Goal: Task Accomplishment & Management: Manage account settings

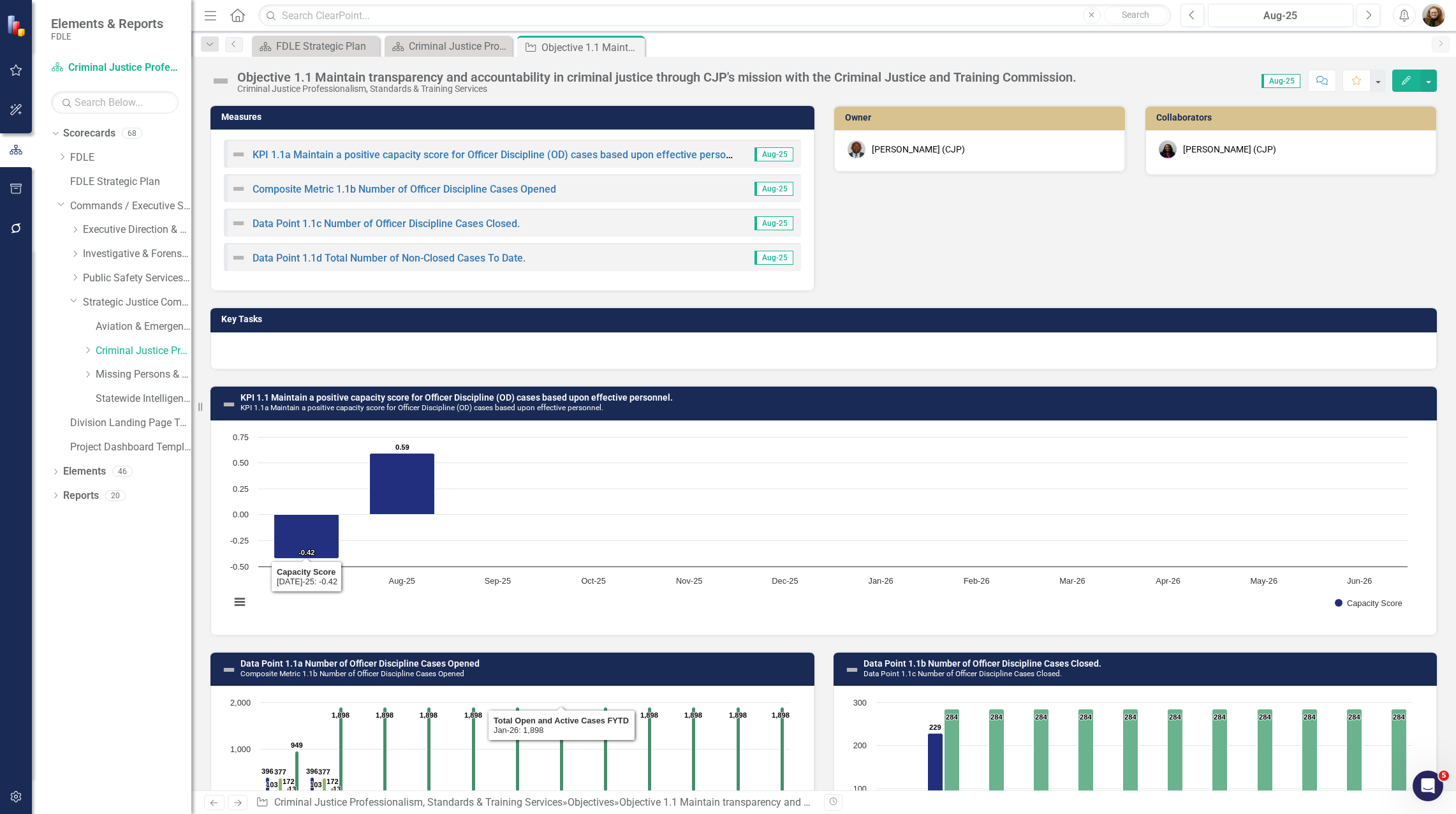
scroll to position [382, 0]
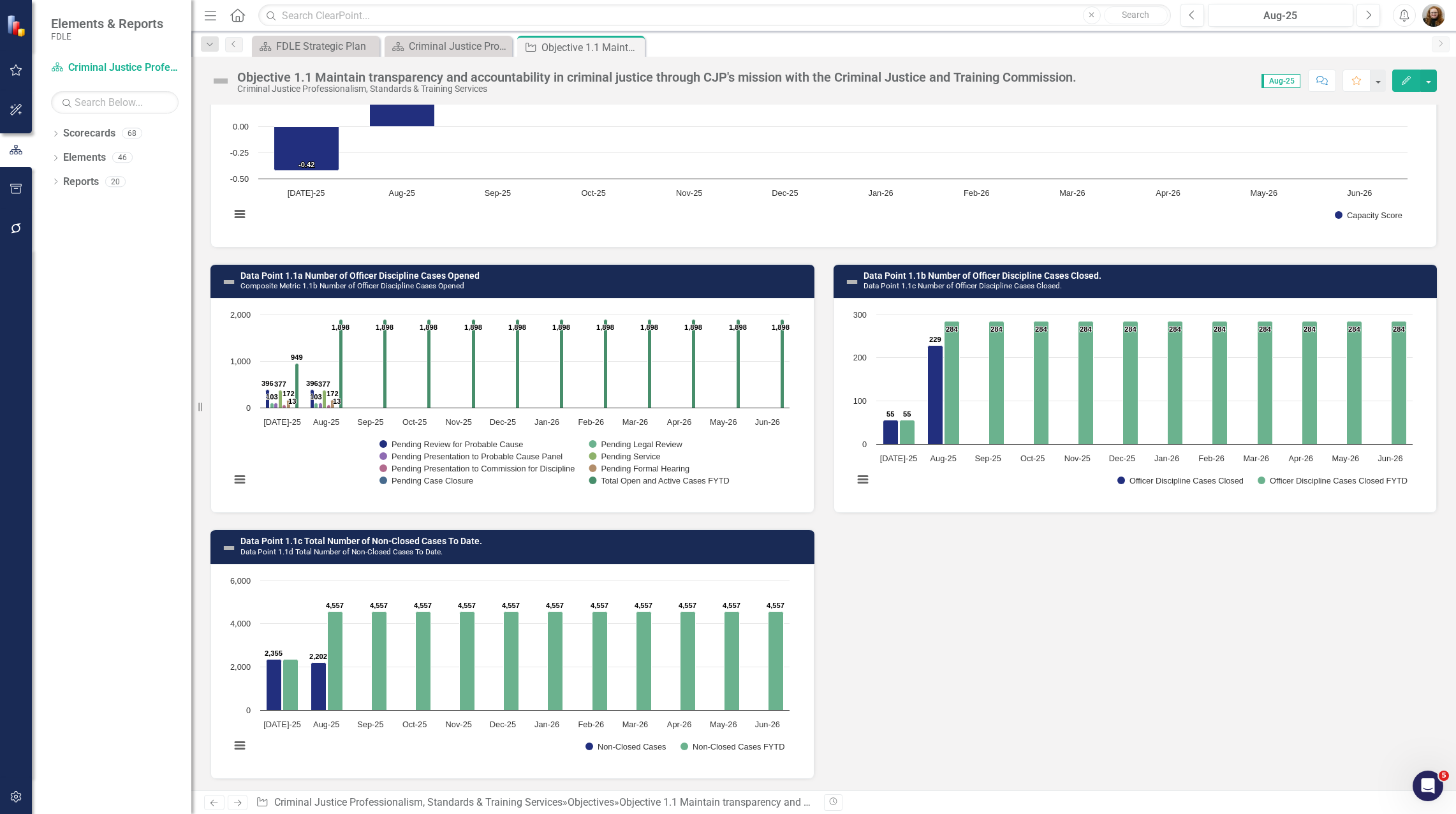
scroll to position [389, 0]
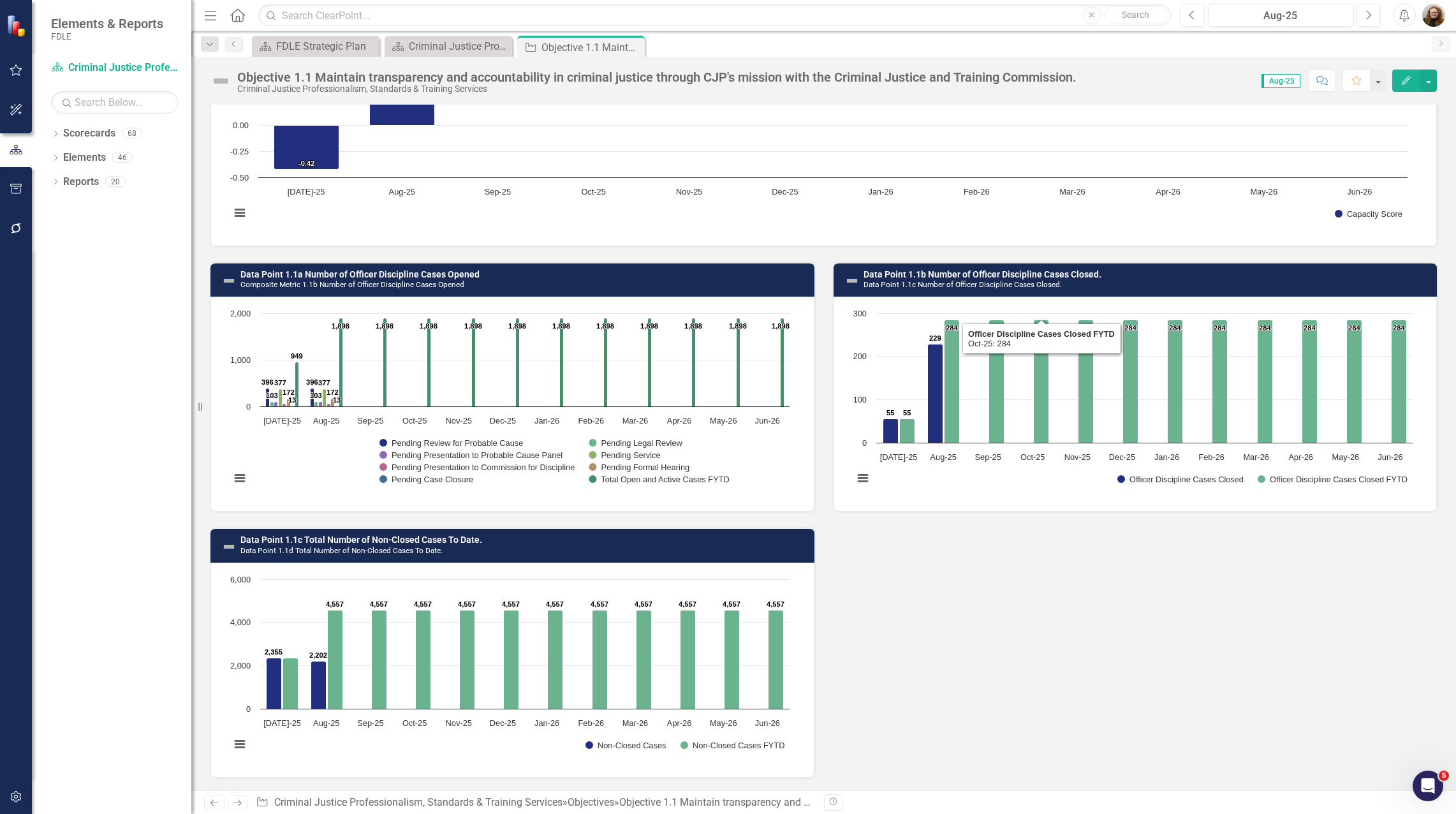
click at [1070, 411] on rect "Interactive chart" at bounding box center [1133, 402] width 572 height 192
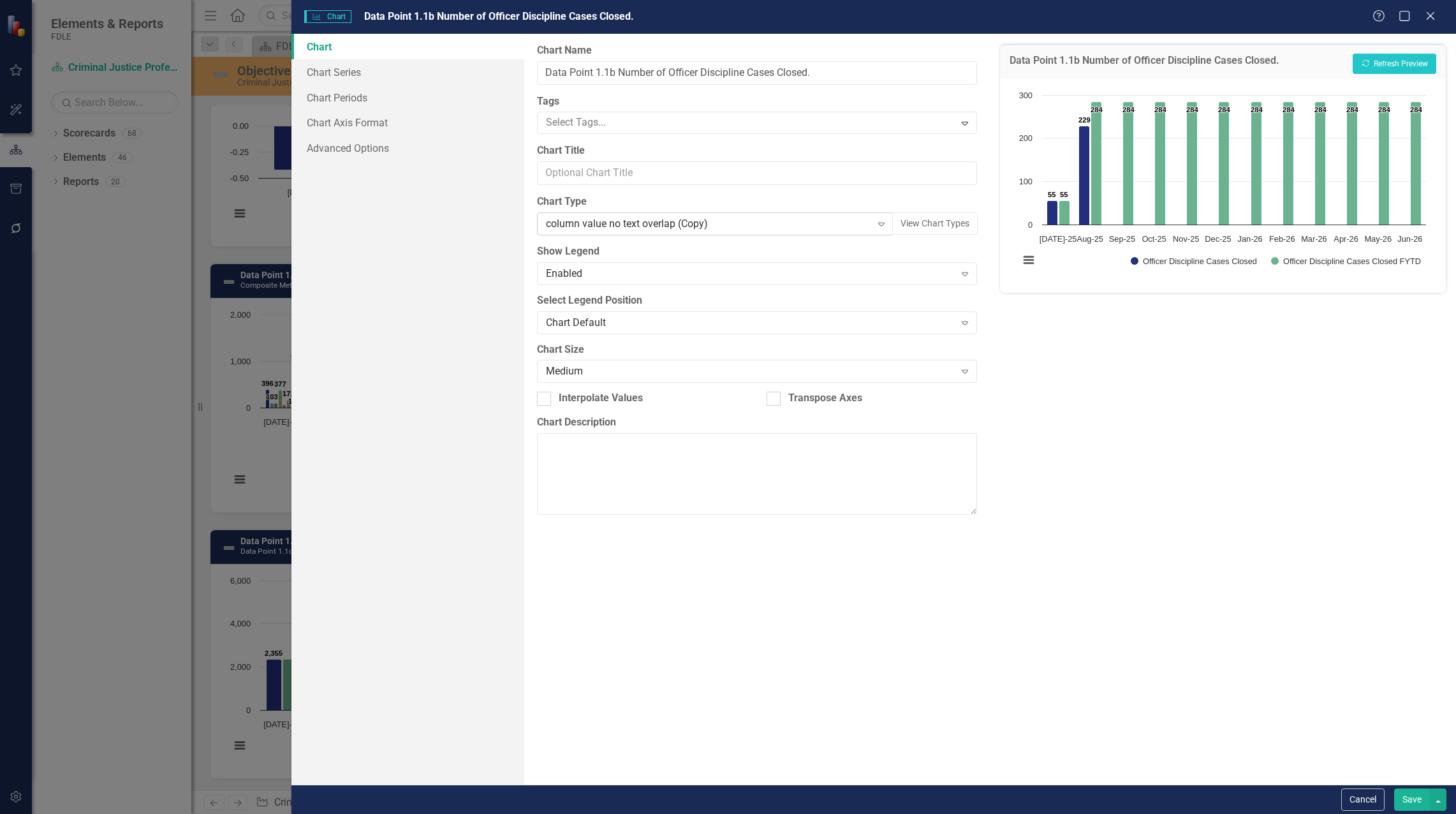
click at [693, 230] on div "column value no text overlap (Copy)" at bounding box center [708, 224] width 325 height 15
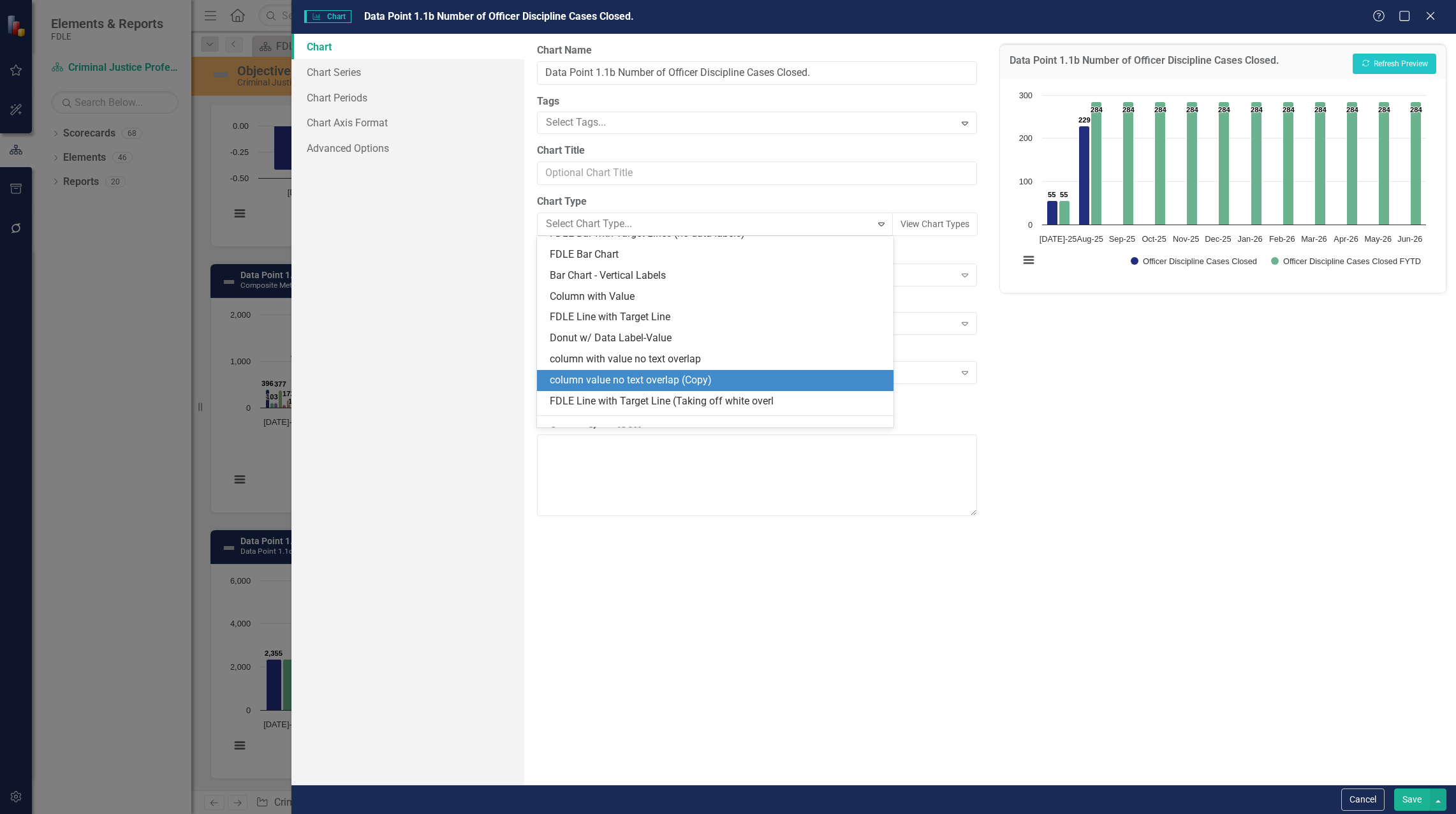
scroll to position [1234, 0]
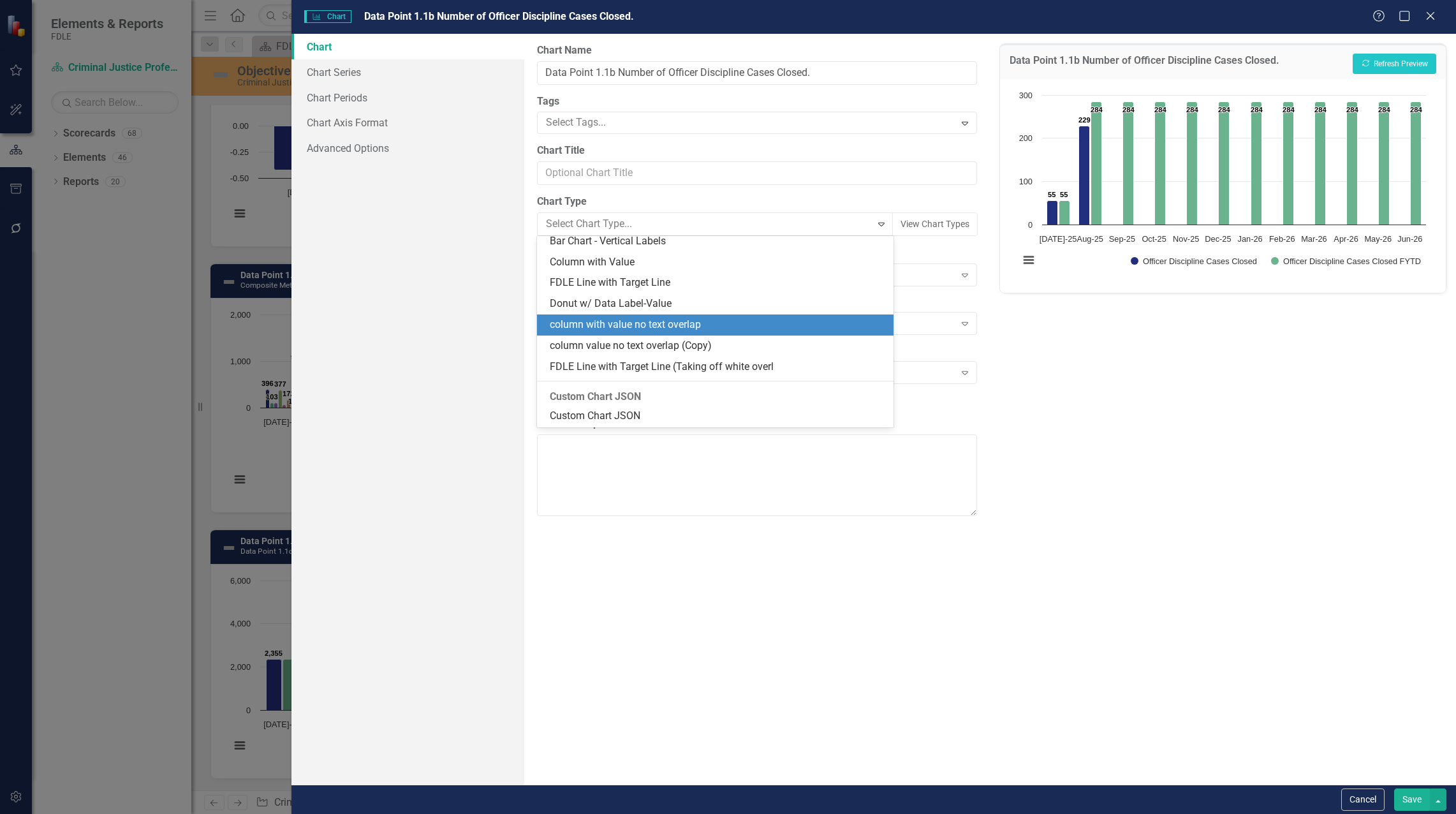
click at [709, 324] on div "column with value no text overlap" at bounding box center [718, 325] width 337 height 15
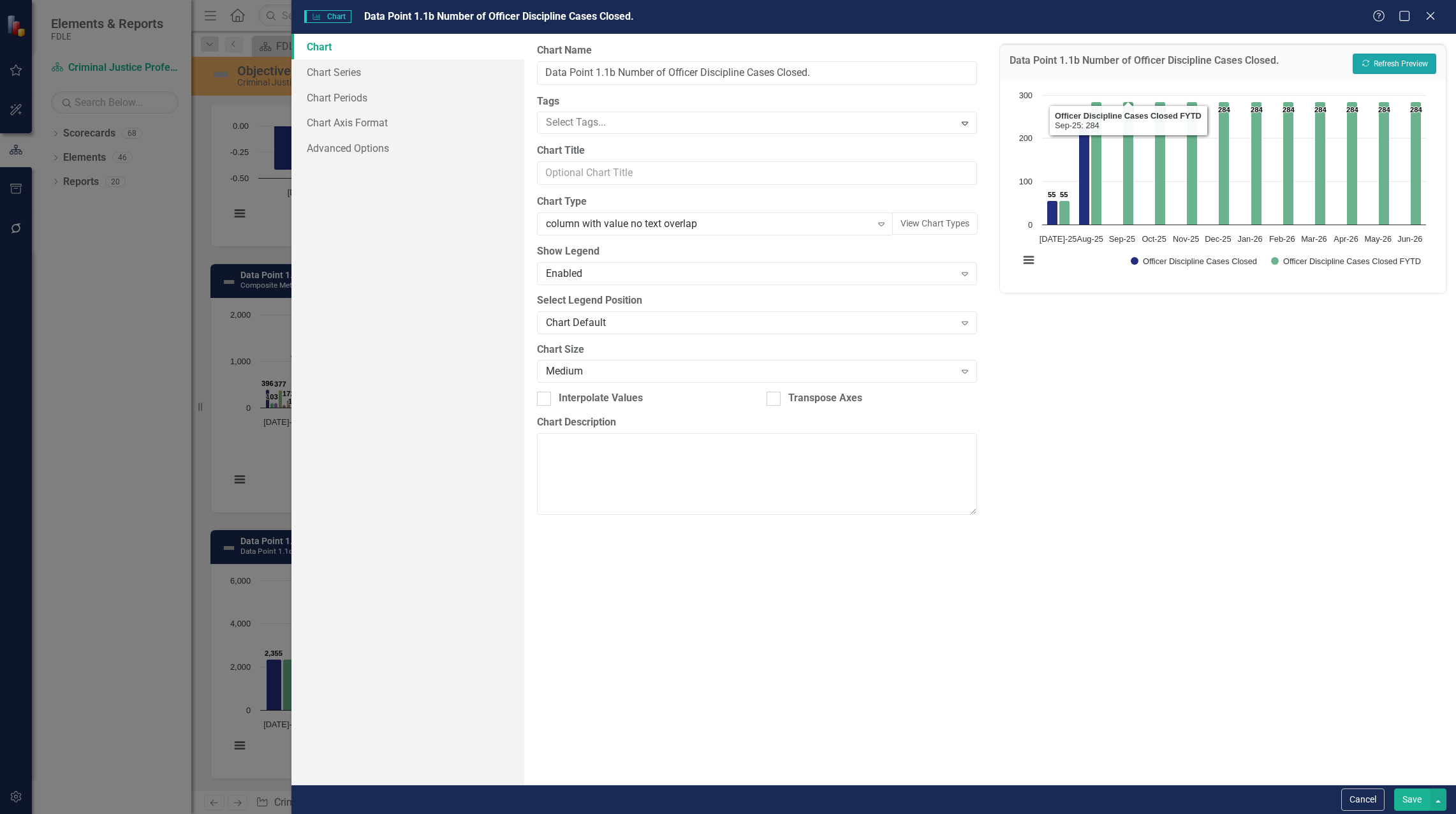
click at [1411, 65] on button "Recalculate Refresh Preview" at bounding box center [1394, 64] width 84 height 20
click at [725, 227] on div "column with value no text overlap" at bounding box center [708, 224] width 325 height 15
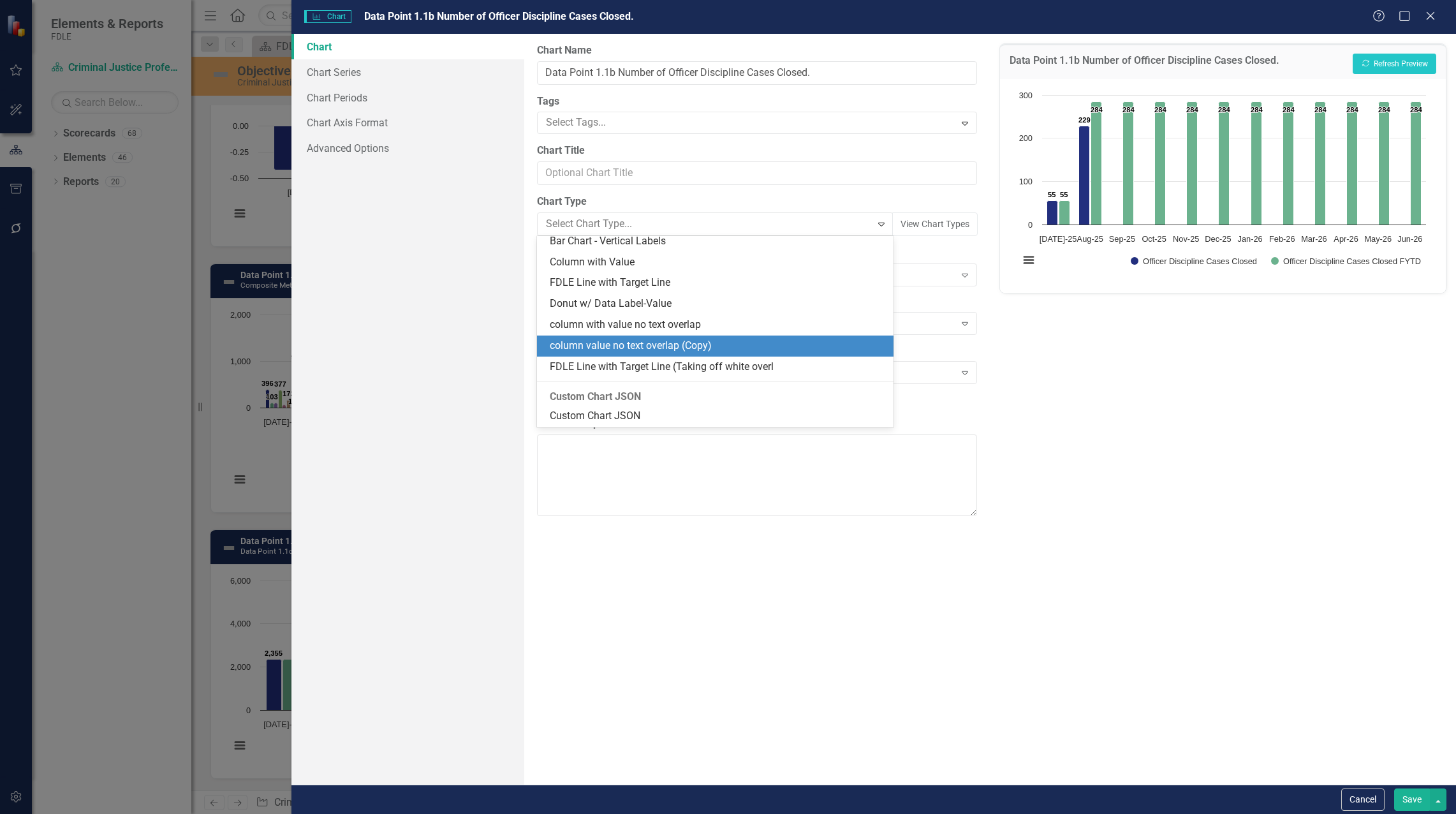
click at [751, 352] on div "column value no text overlap (Copy)" at bounding box center [718, 346] width 337 height 15
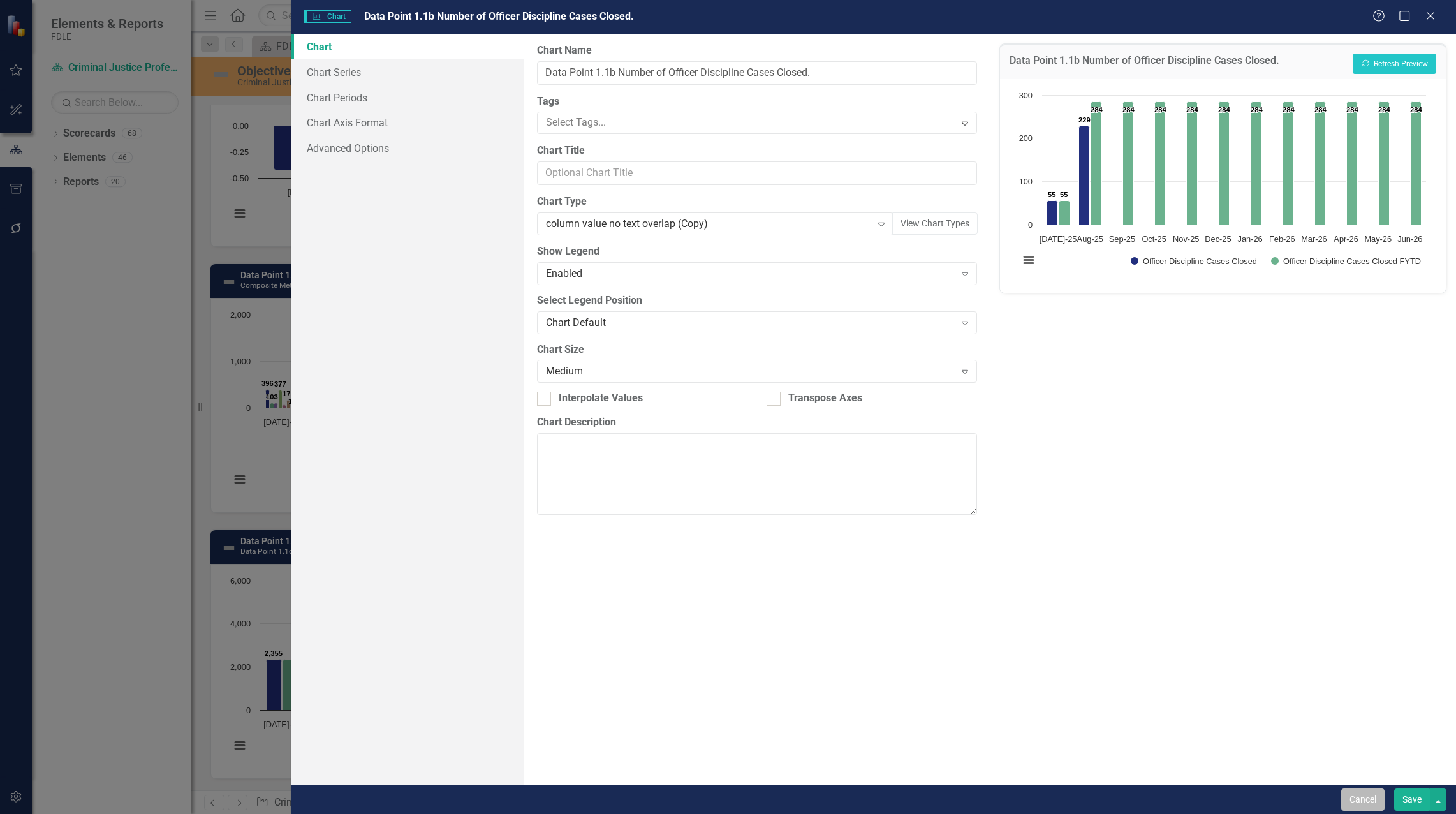
click at [1371, 798] on button "Cancel" at bounding box center [1362, 799] width 43 height 23
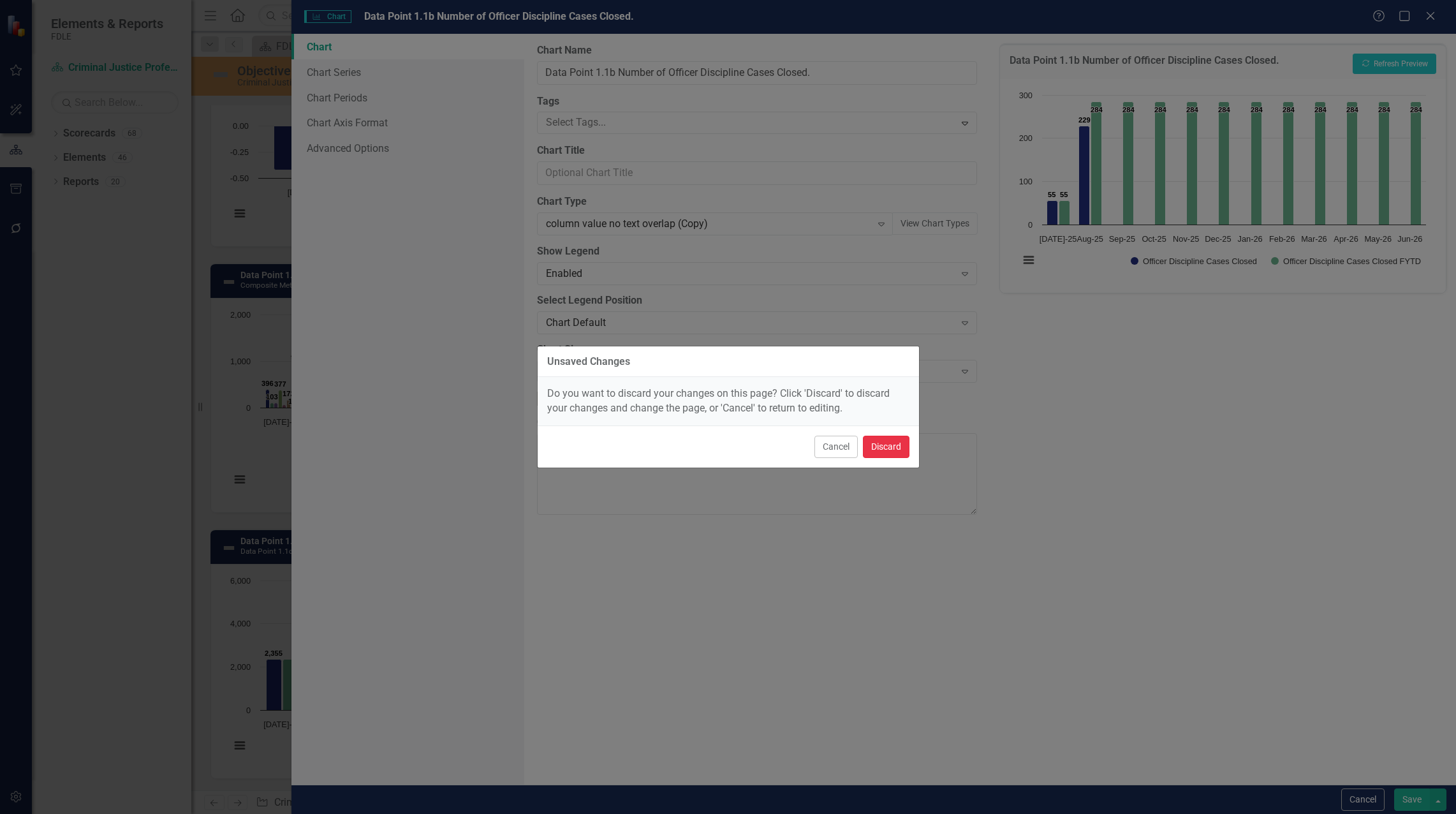
click at [889, 438] on button "Discard" at bounding box center [887, 446] width 47 height 23
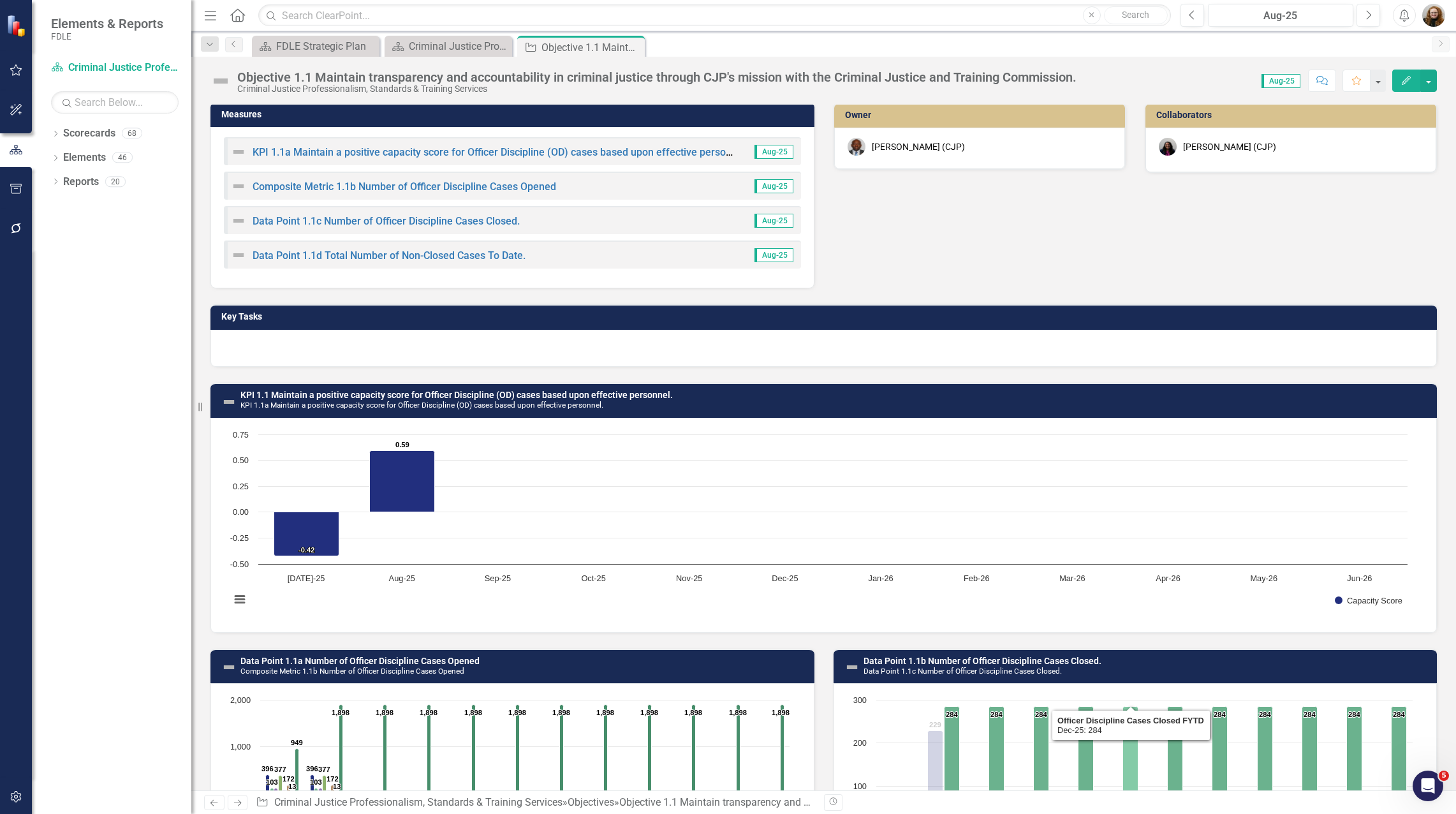
scroll to position [0, 0]
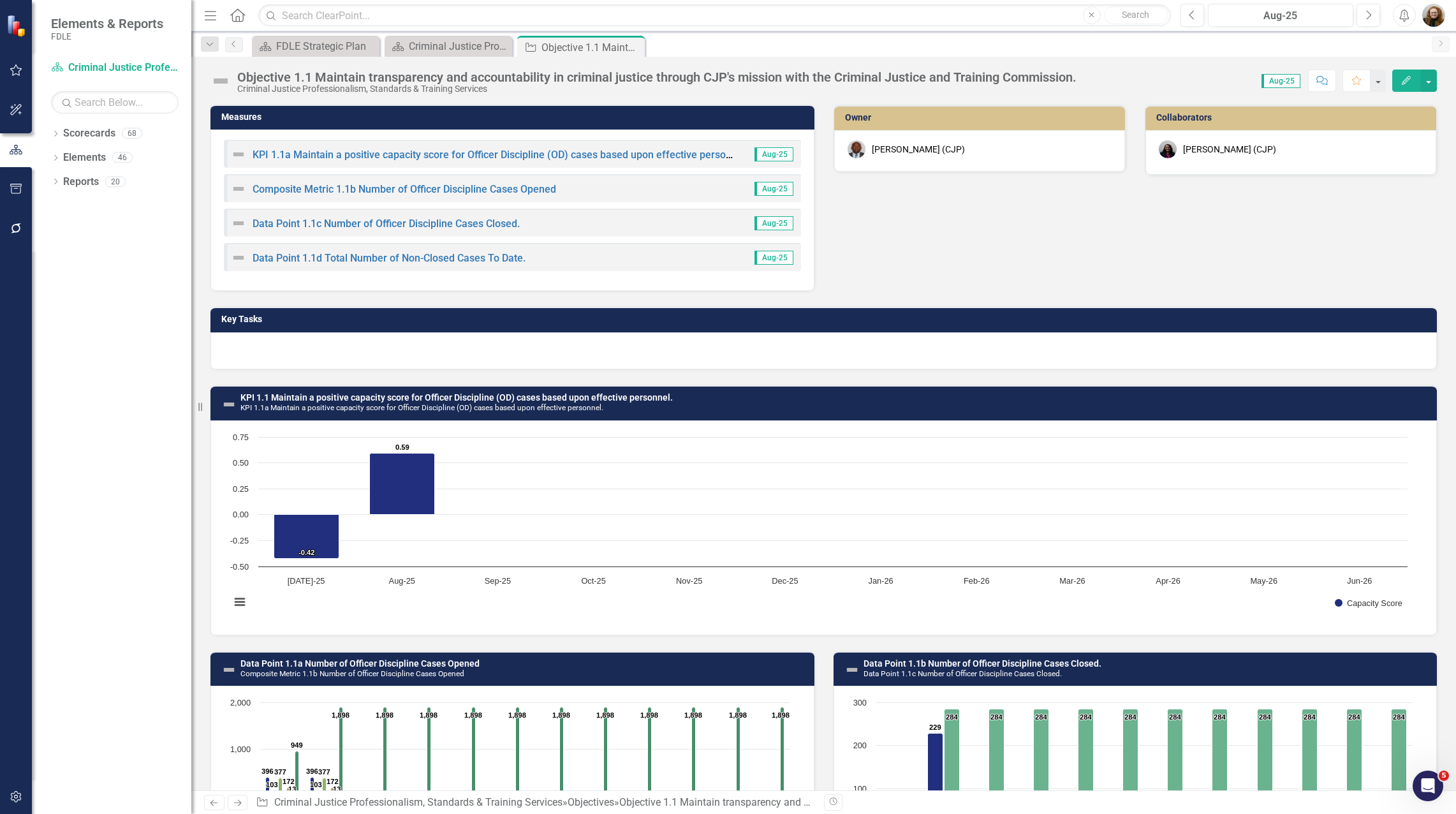
click at [524, 228] on div "Data Point 1.1c Number of Officer Discipline Cases Closed. Aug-25" at bounding box center [512, 223] width 577 height 28
click at [491, 225] on link "Data Point 1.1c Number of Officer Discipline Cases Closed." at bounding box center [386, 223] width 267 height 12
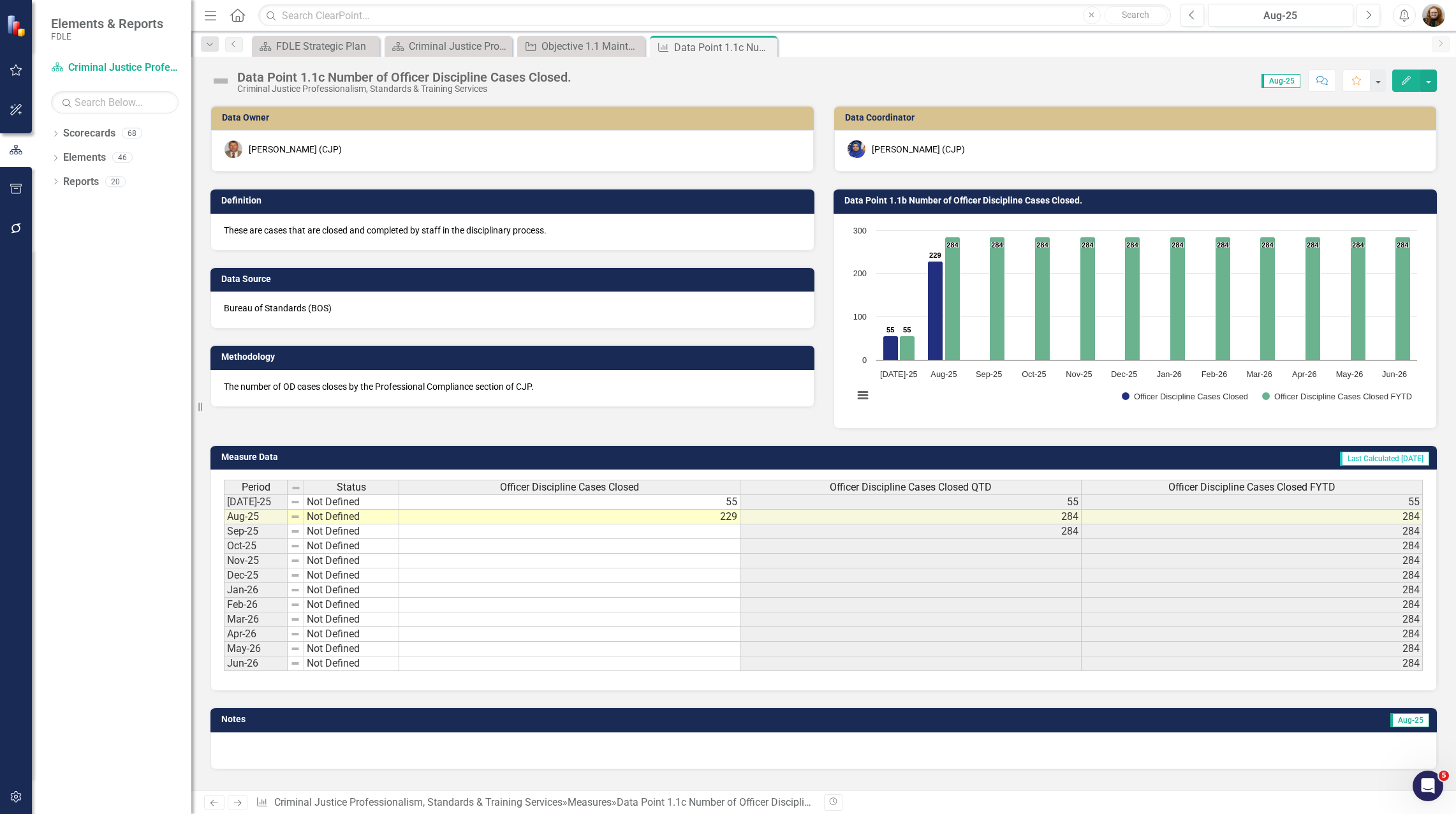
click at [580, 75] on div "Score: 0.00 Aug-25 Completed Comment Favorite Edit" at bounding box center [1007, 81] width 859 height 22
click at [576, 81] on div "Data Point 1.1c Number of Officer Discipline Cases Closed. Criminal Justice Pro…" at bounding box center [407, 82] width 341 height 23
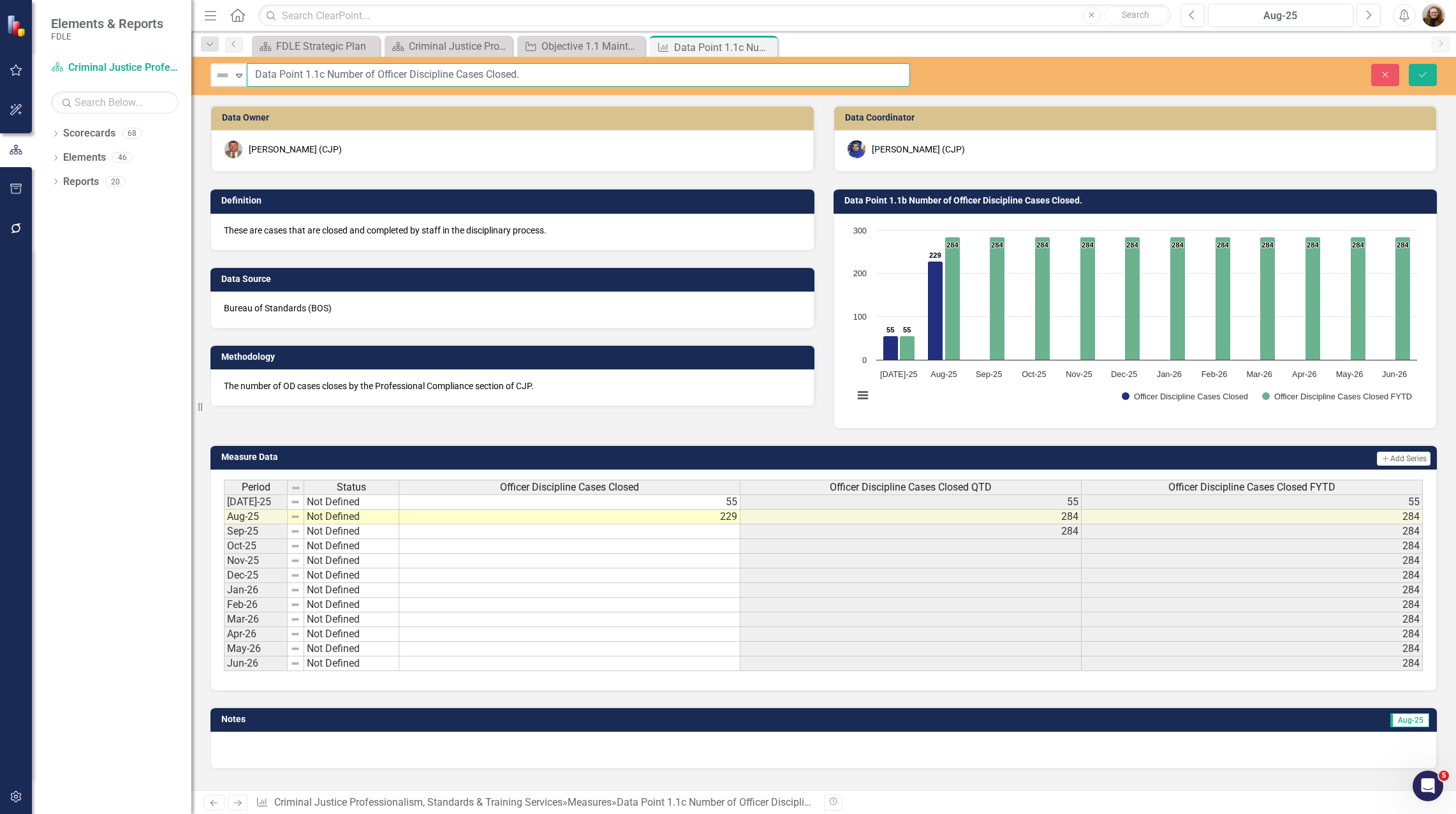
click at [576, 78] on input "Data Point 1.1c Number of Officer Discipline Cases Closed." at bounding box center [579, 75] width 663 height 23
type input "Data Point 1.1c Number of Officer Discipline Cases Closed"
click at [1421, 77] on icon "Save" at bounding box center [1423, 74] width 12 height 9
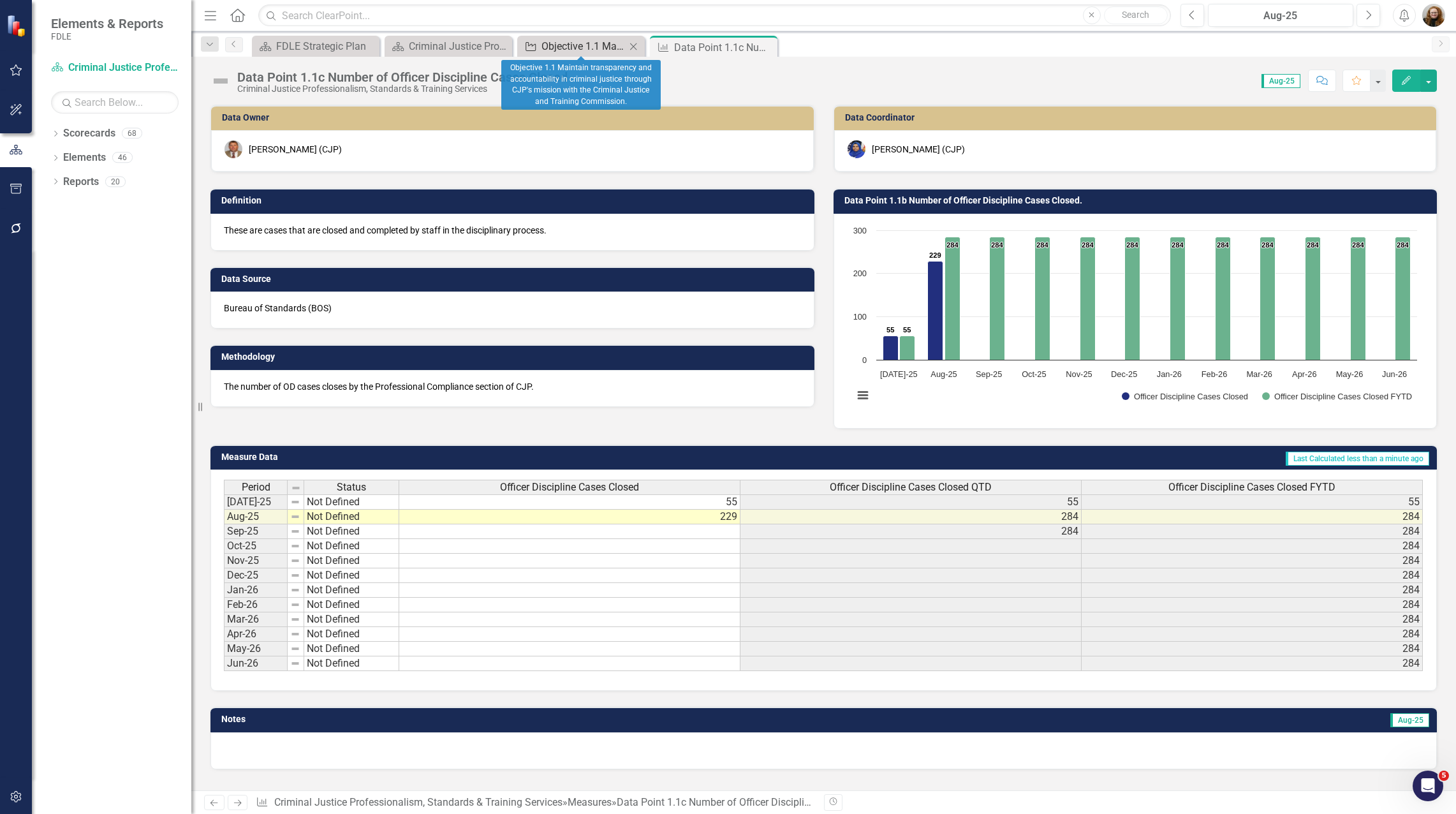
click at [561, 46] on div "Objective 1.1 Maintain transparency and accountability in criminal justice thro…" at bounding box center [584, 46] width 84 height 16
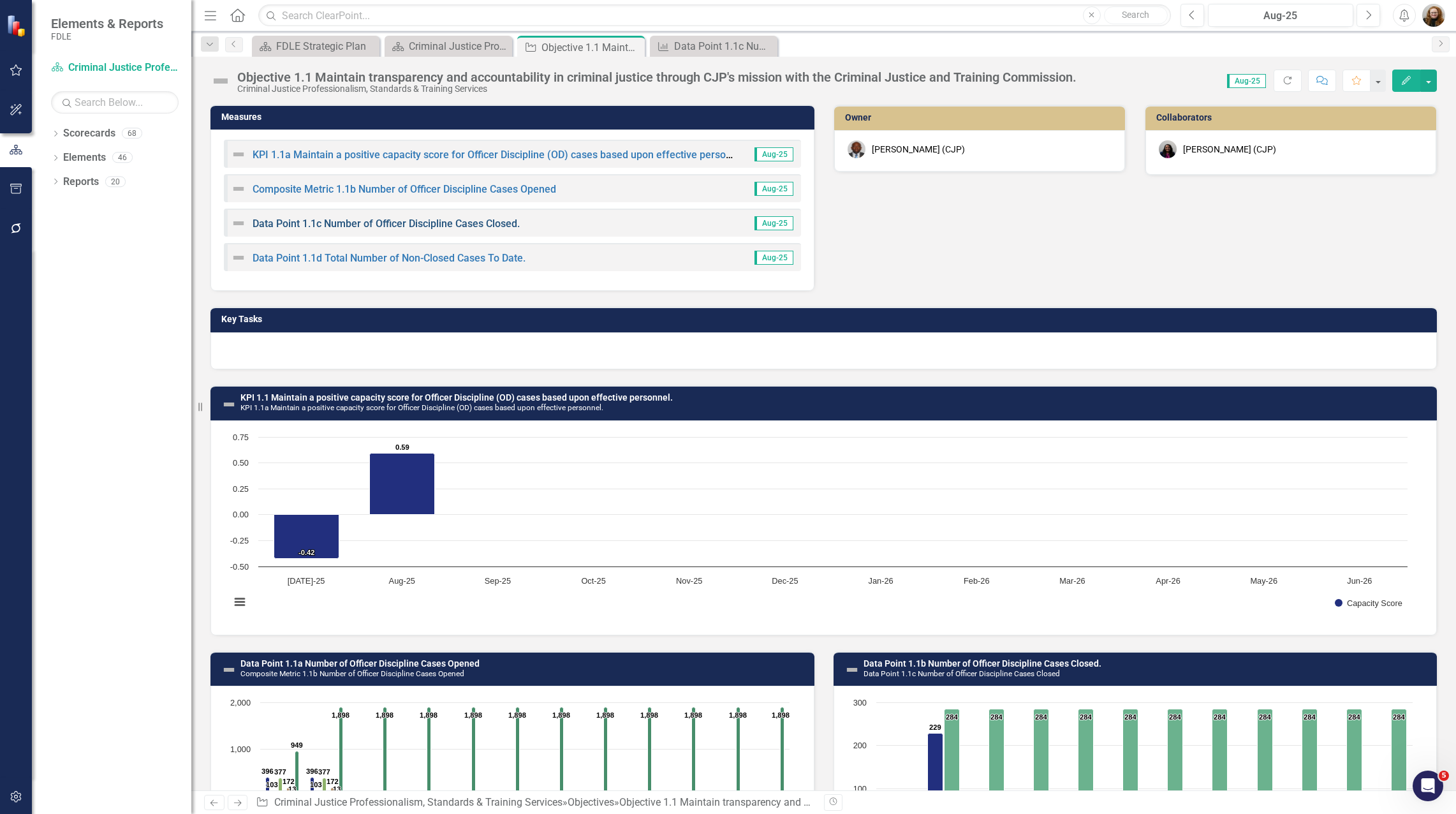
click at [465, 224] on link "Data Point 1.1c Number of Officer Discipline Cases Closed." at bounding box center [386, 223] width 267 height 12
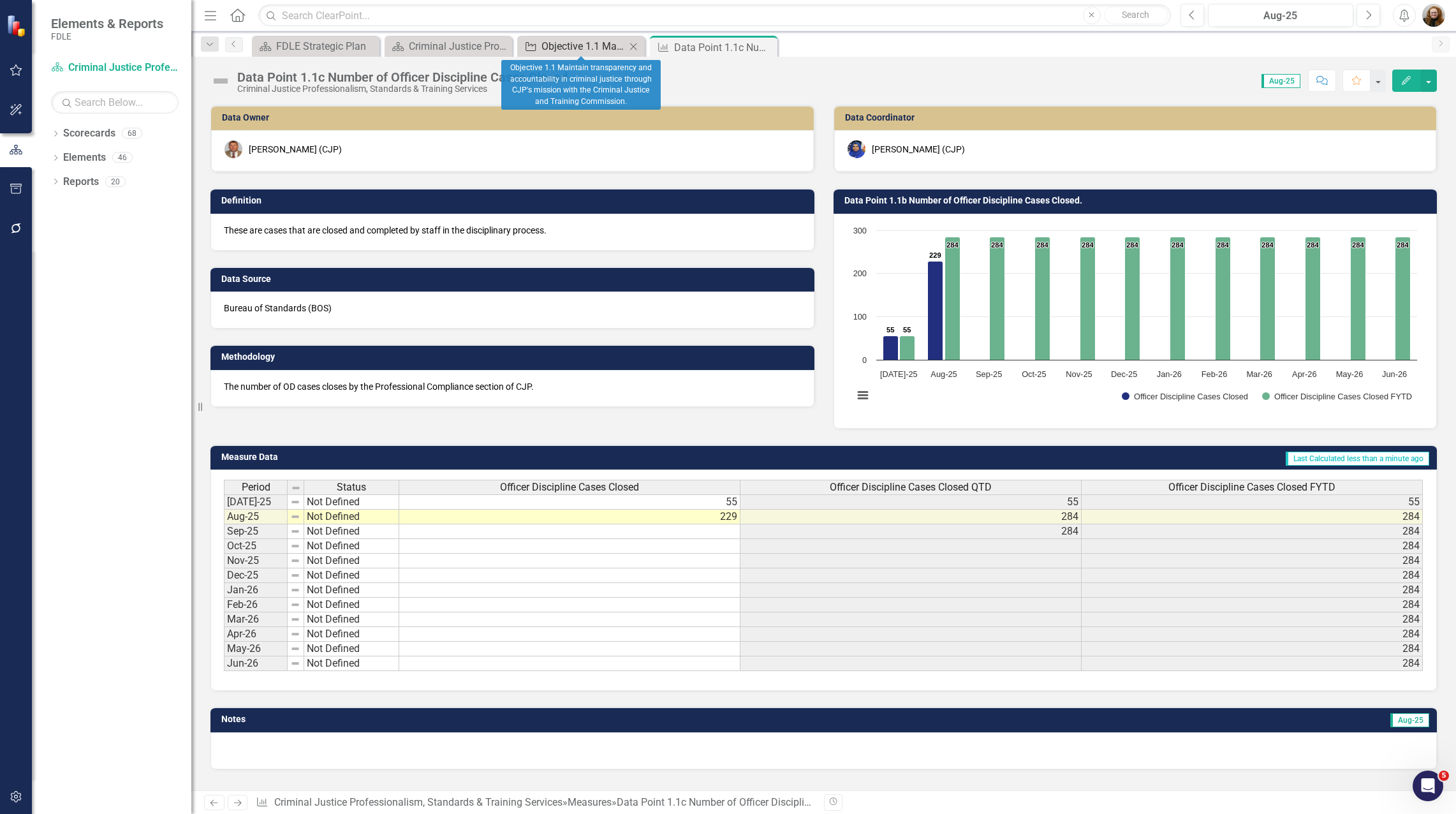
click at [560, 46] on div "Objective 1.1 Maintain transparency and accountability in criminal justice thro…" at bounding box center [584, 46] width 84 height 16
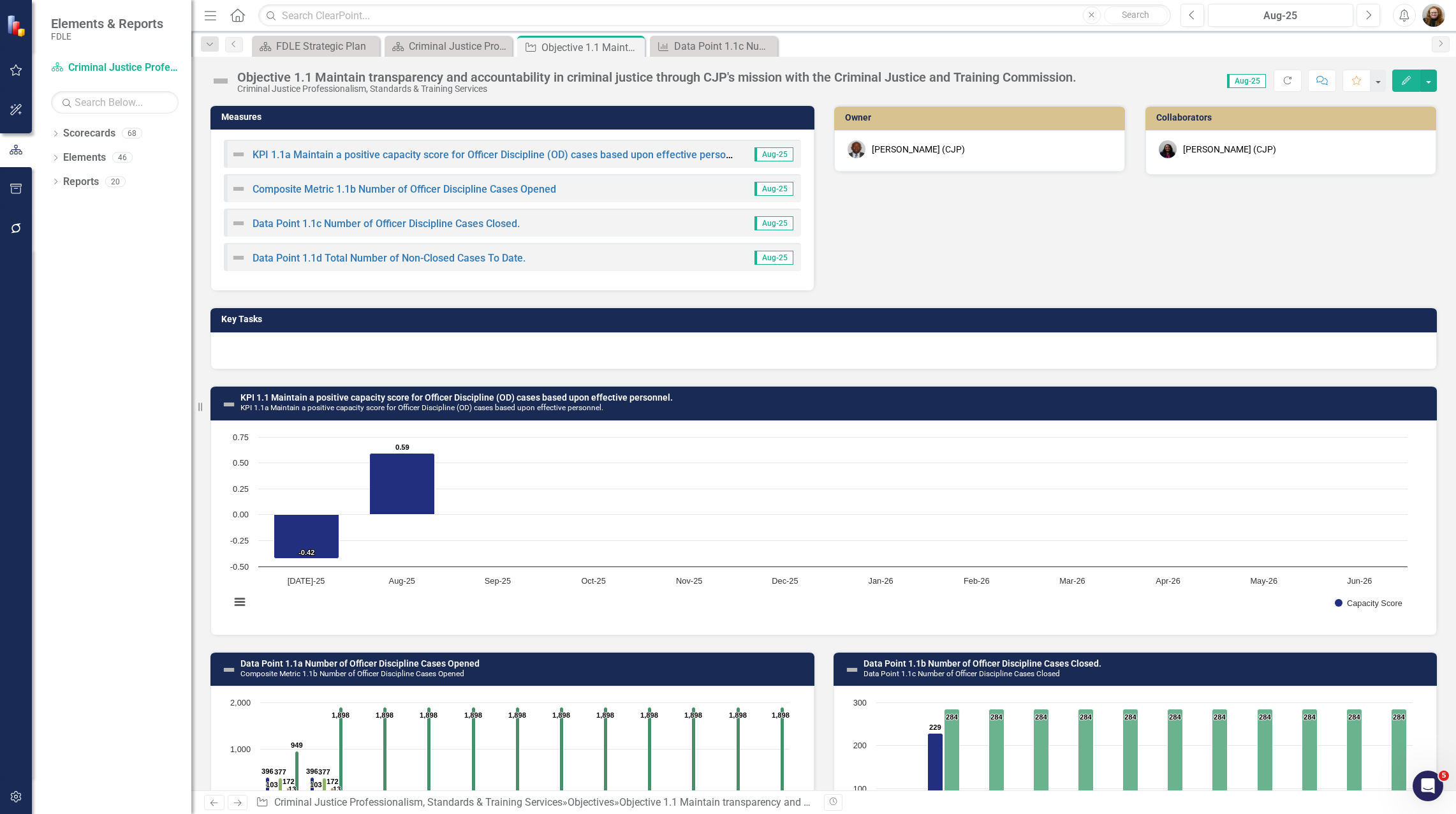
click at [463, 252] on div "Data Point 1.1d Total Number of Non-Closed Cases To Date." at bounding box center [378, 258] width 295 height 16
click at [468, 256] on link "Data Point 1.1d Total Number of Non-Closed Cases To Date." at bounding box center [389, 257] width 273 height 12
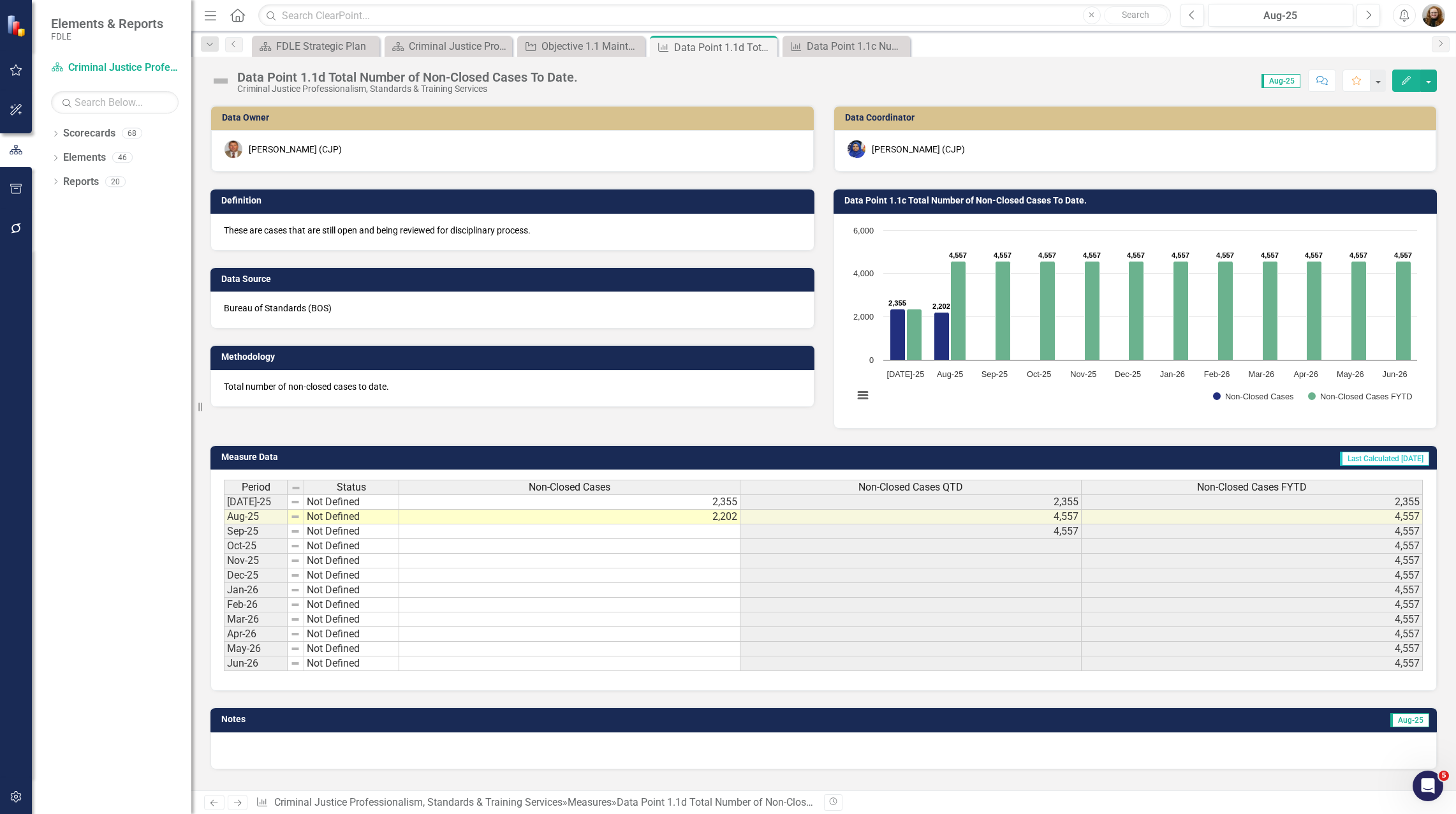
click at [545, 71] on div "Data Point 1.1d Total Number of Non-Closed Cases To Date." at bounding box center [407, 77] width 341 height 14
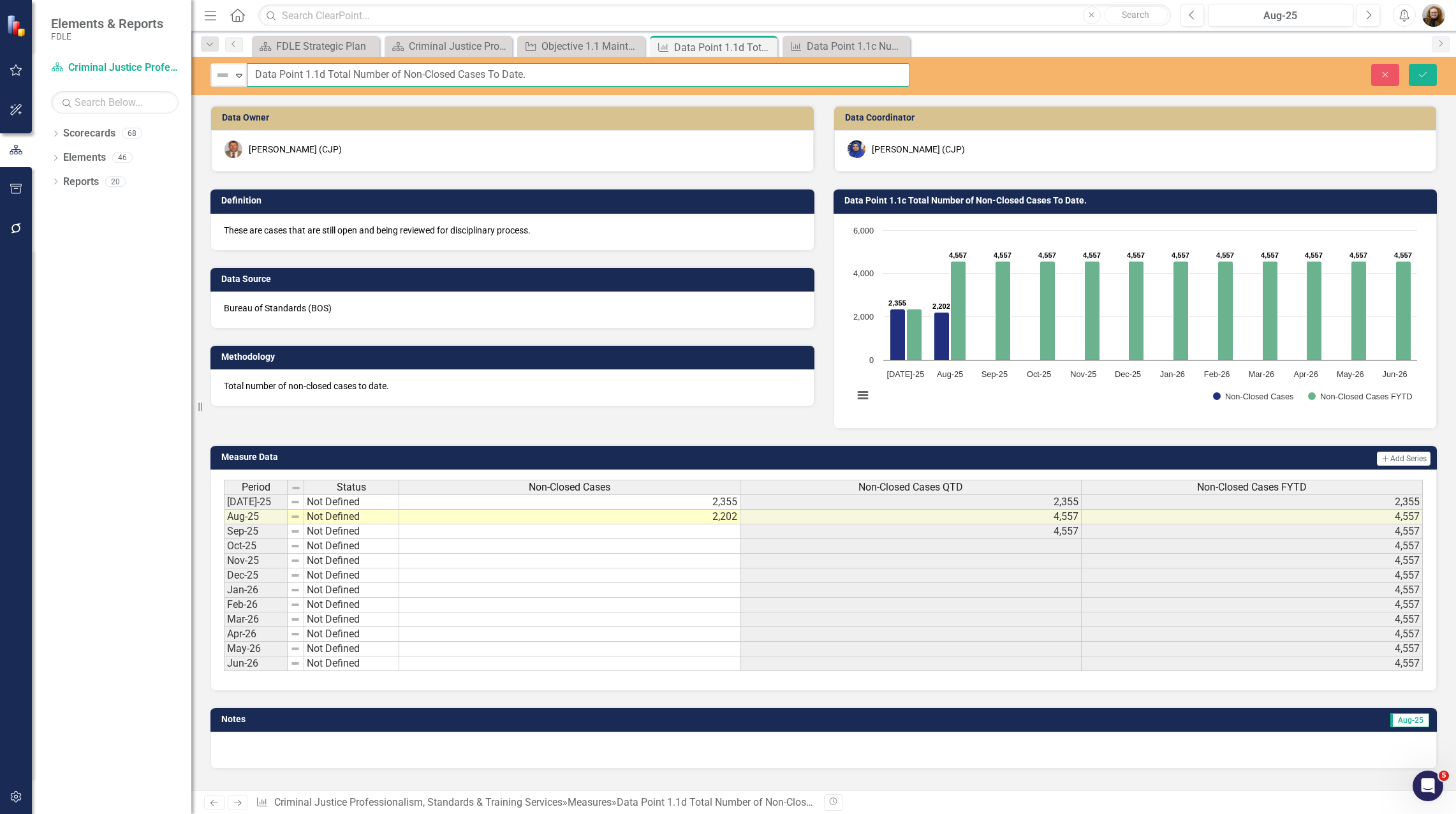
click at [559, 74] on input "Data Point 1.1d Total Number of Non-Closed Cases To Date." at bounding box center [579, 75] width 663 height 23
type input "Data Point 1.1d Total Number of Non-Closed Cases To Date"
click at [1425, 77] on icon "Save" at bounding box center [1423, 74] width 12 height 9
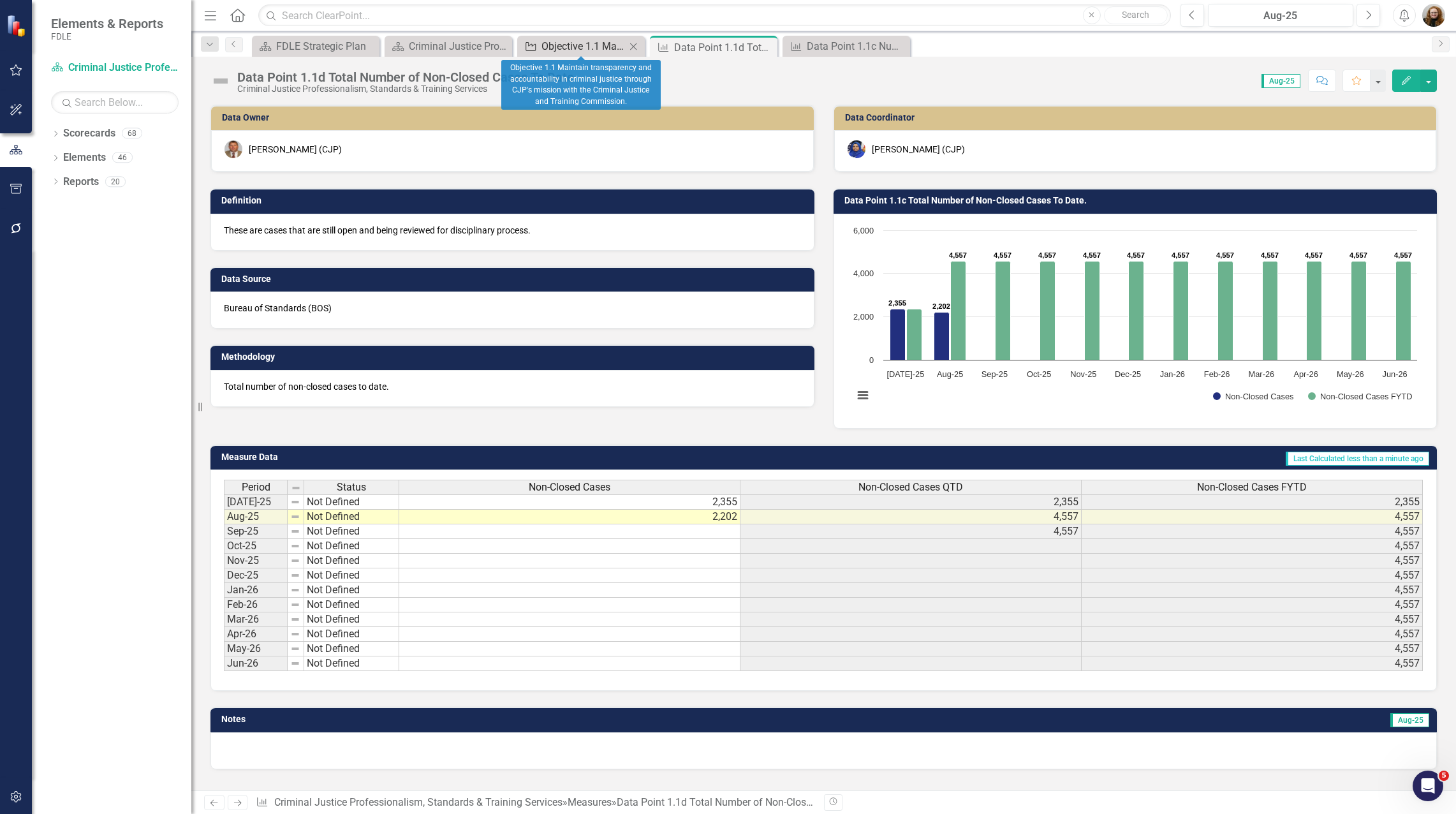
click at [549, 49] on div "Objective 1.1 Maintain transparency and accountability in criminal justice thro…" at bounding box center [584, 46] width 84 height 16
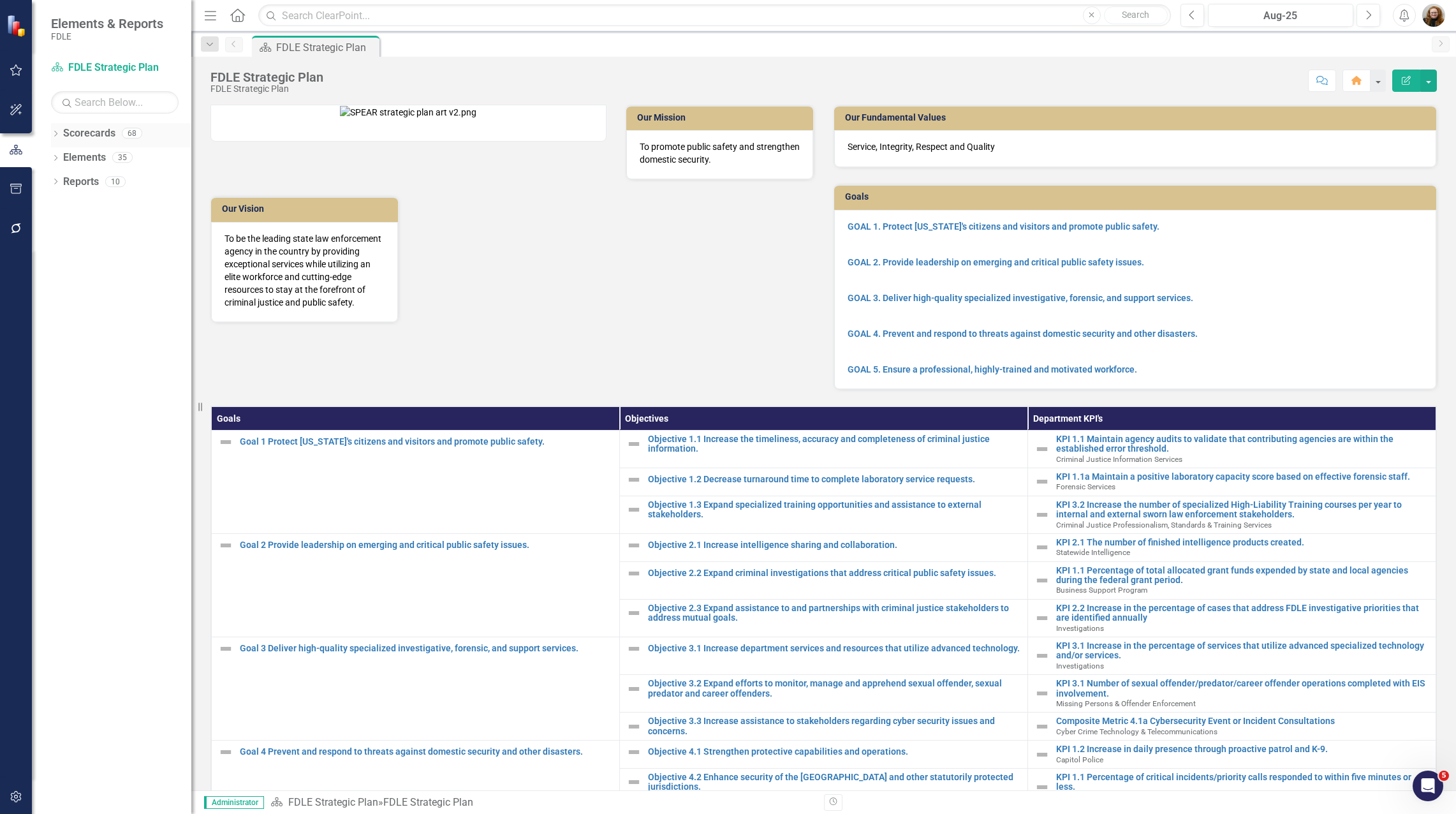
click at [57, 135] on icon "Dropdown" at bounding box center [55, 134] width 9 height 7
click at [58, 207] on icon "Dropdown" at bounding box center [62, 206] width 9 height 8
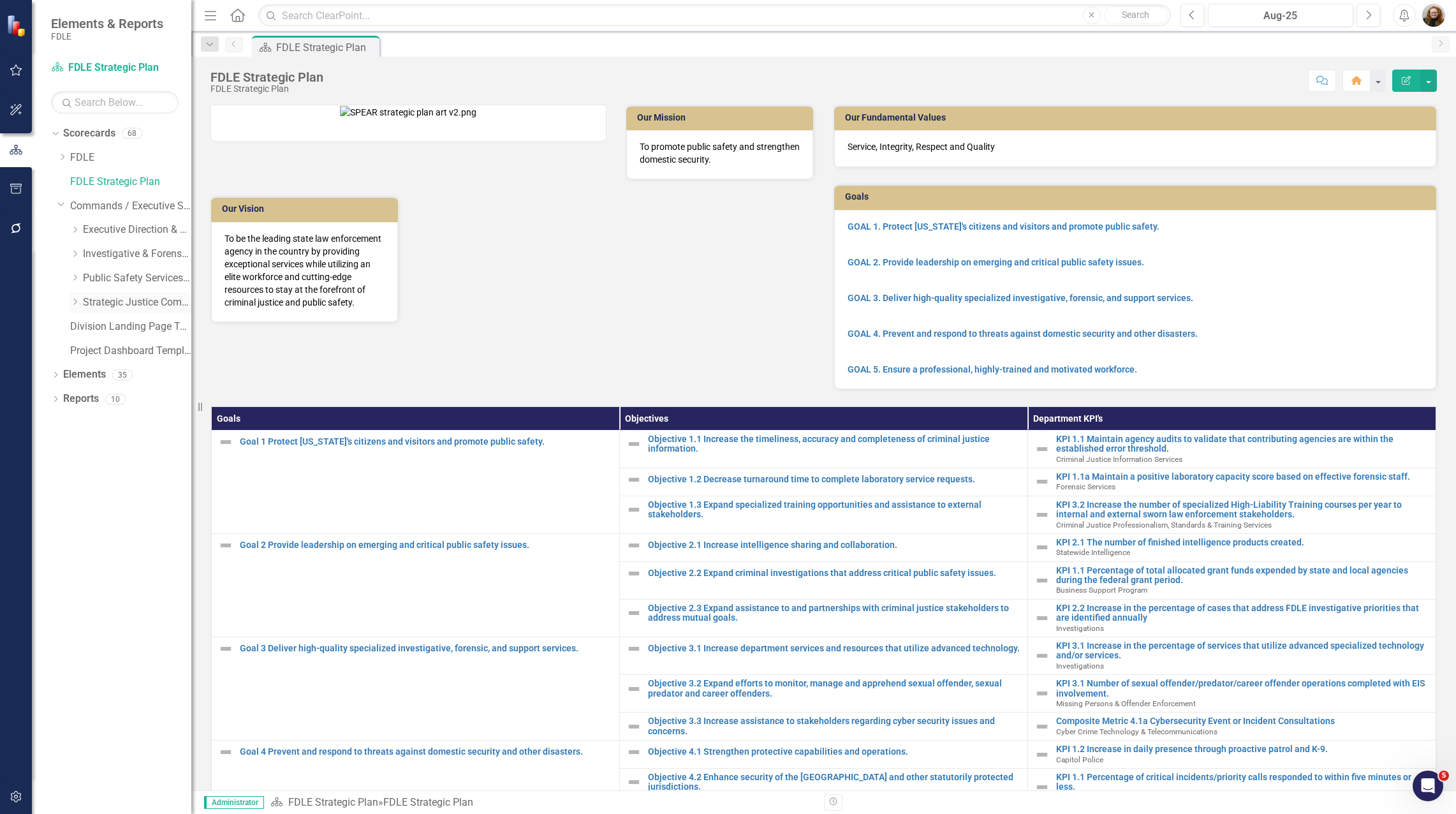
click at [72, 299] on icon "Dropdown" at bounding box center [75, 302] width 9 height 8
click at [96, 400] on link "Statewide Intelligence" at bounding box center [143, 399] width 95 height 15
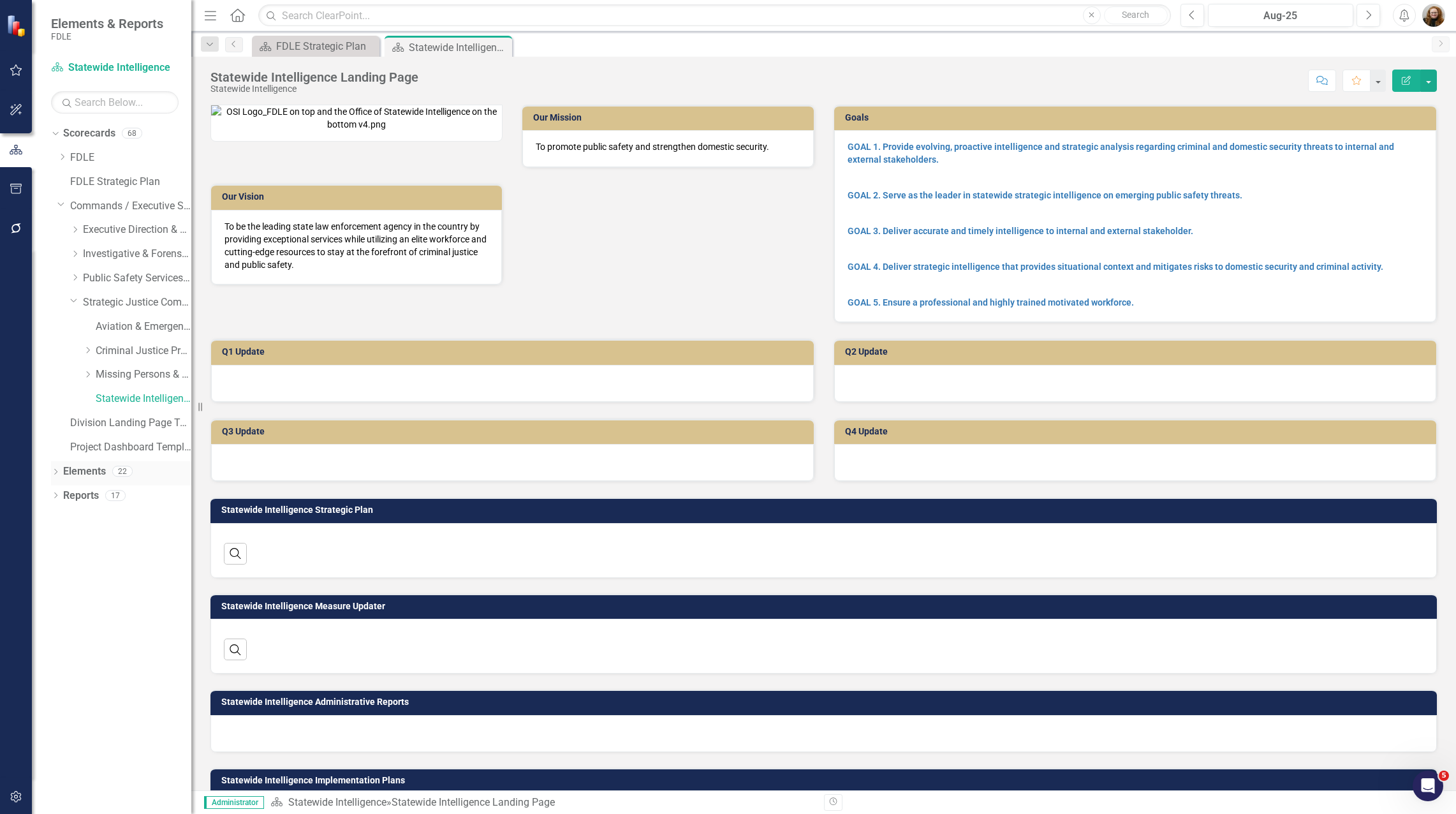
click at [77, 474] on link "Elements" at bounding box center [84, 472] width 43 height 15
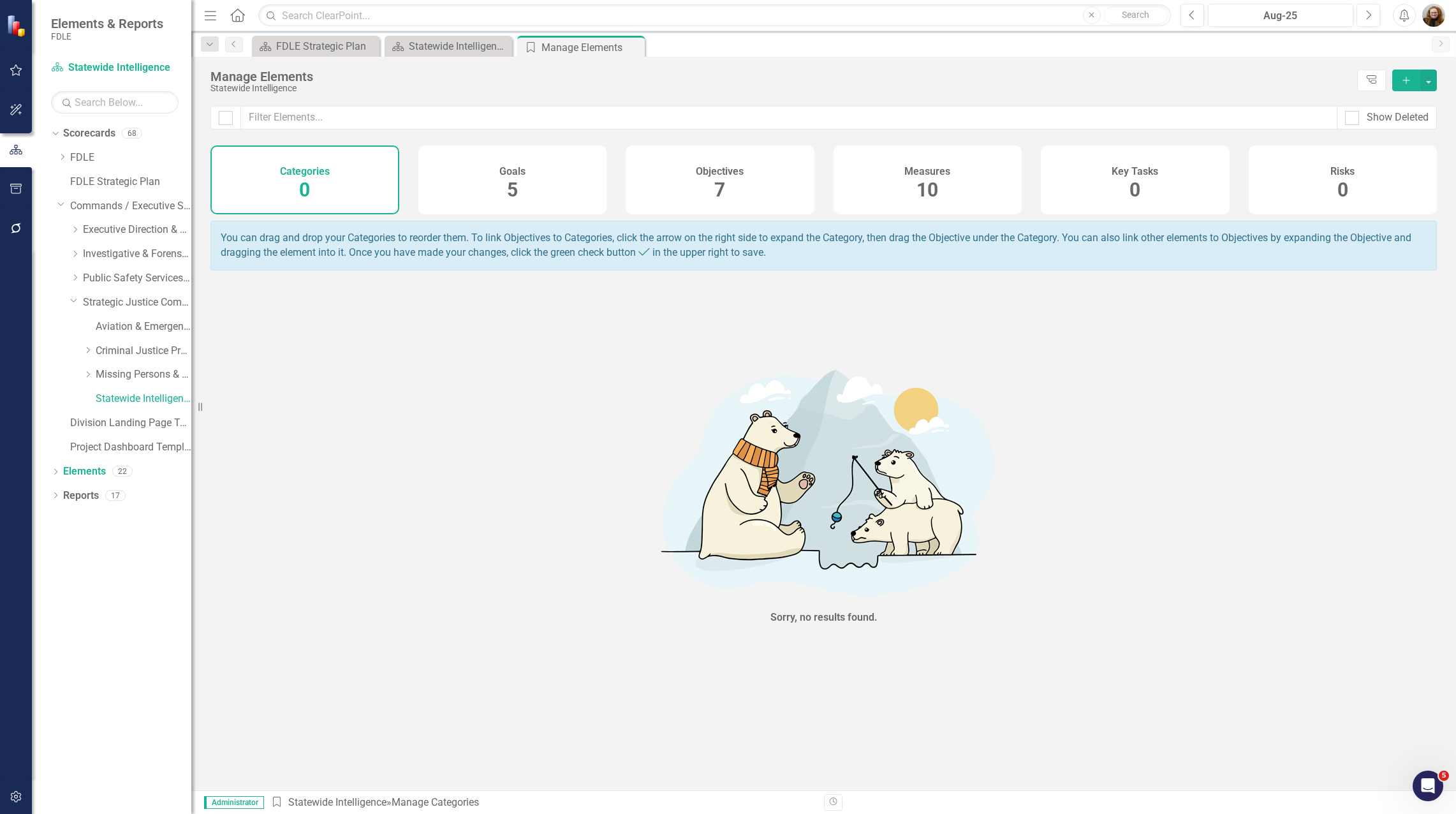
click at [913, 186] on div "Measures 10" at bounding box center [927, 180] width 188 height 69
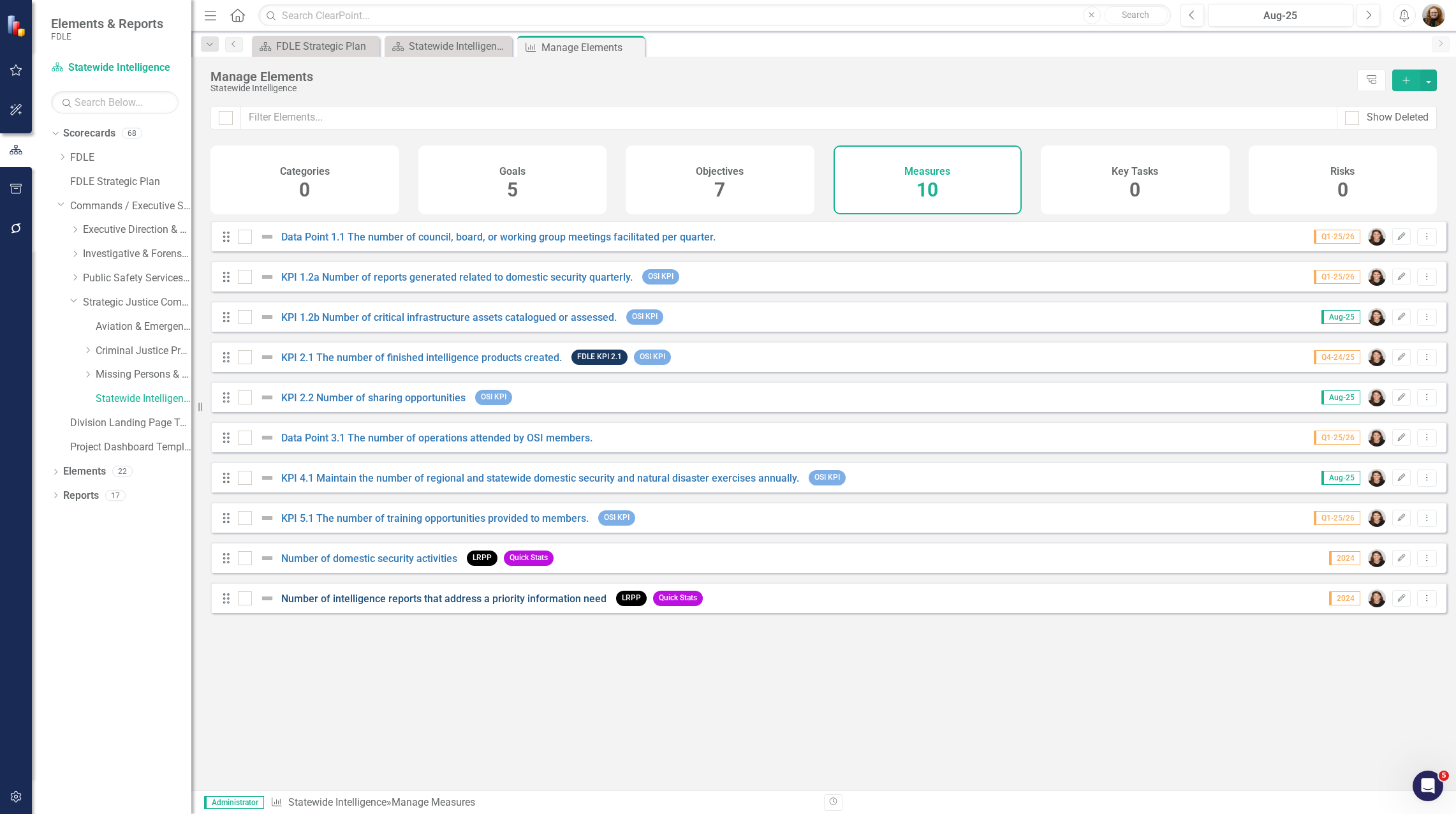
click at [441, 604] on link "Number of intelligence reports that address a priority information need" at bounding box center [444, 598] width 325 height 12
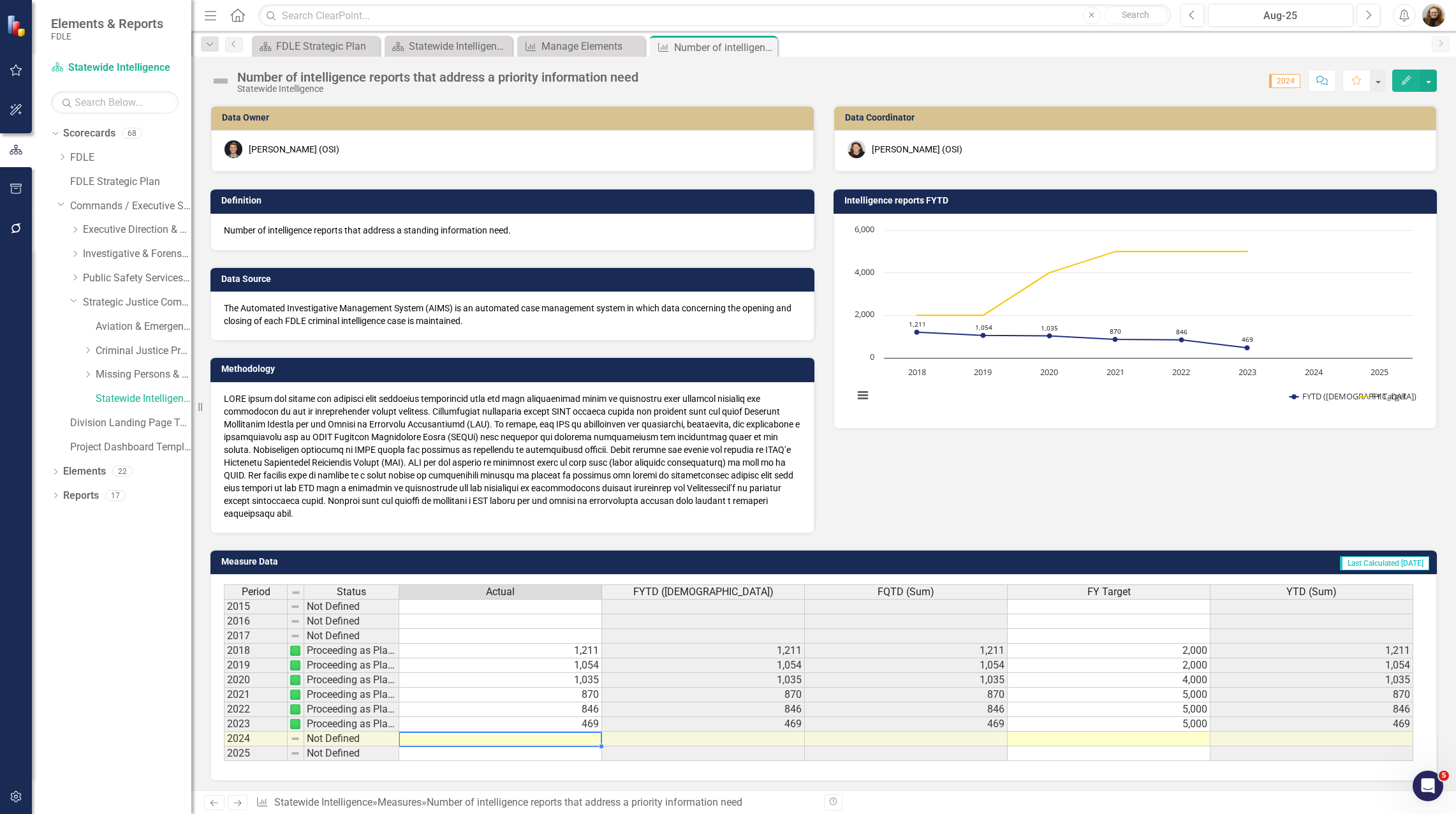
click at [586, 744] on td at bounding box center [500, 739] width 203 height 15
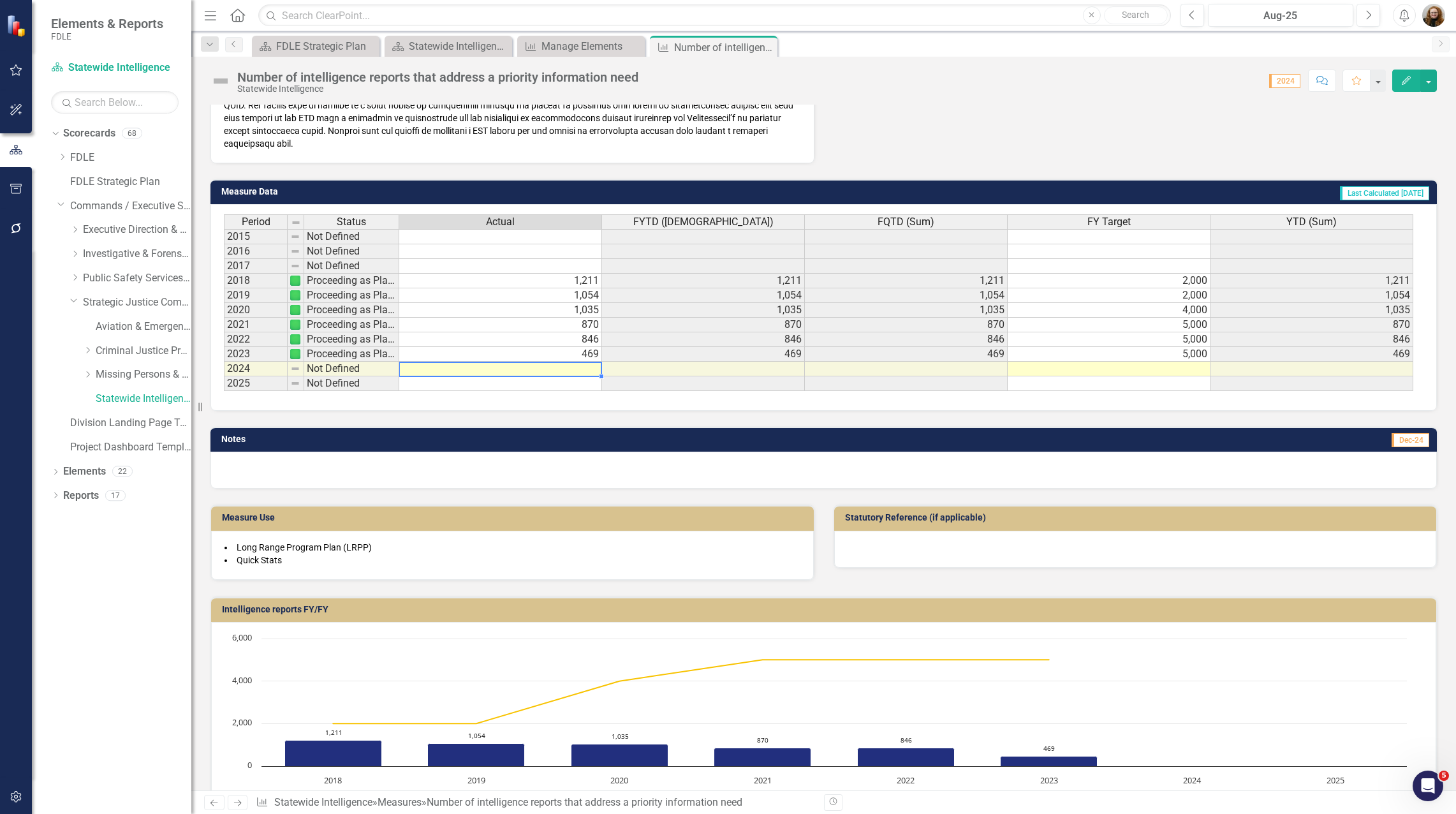
scroll to position [430, 0]
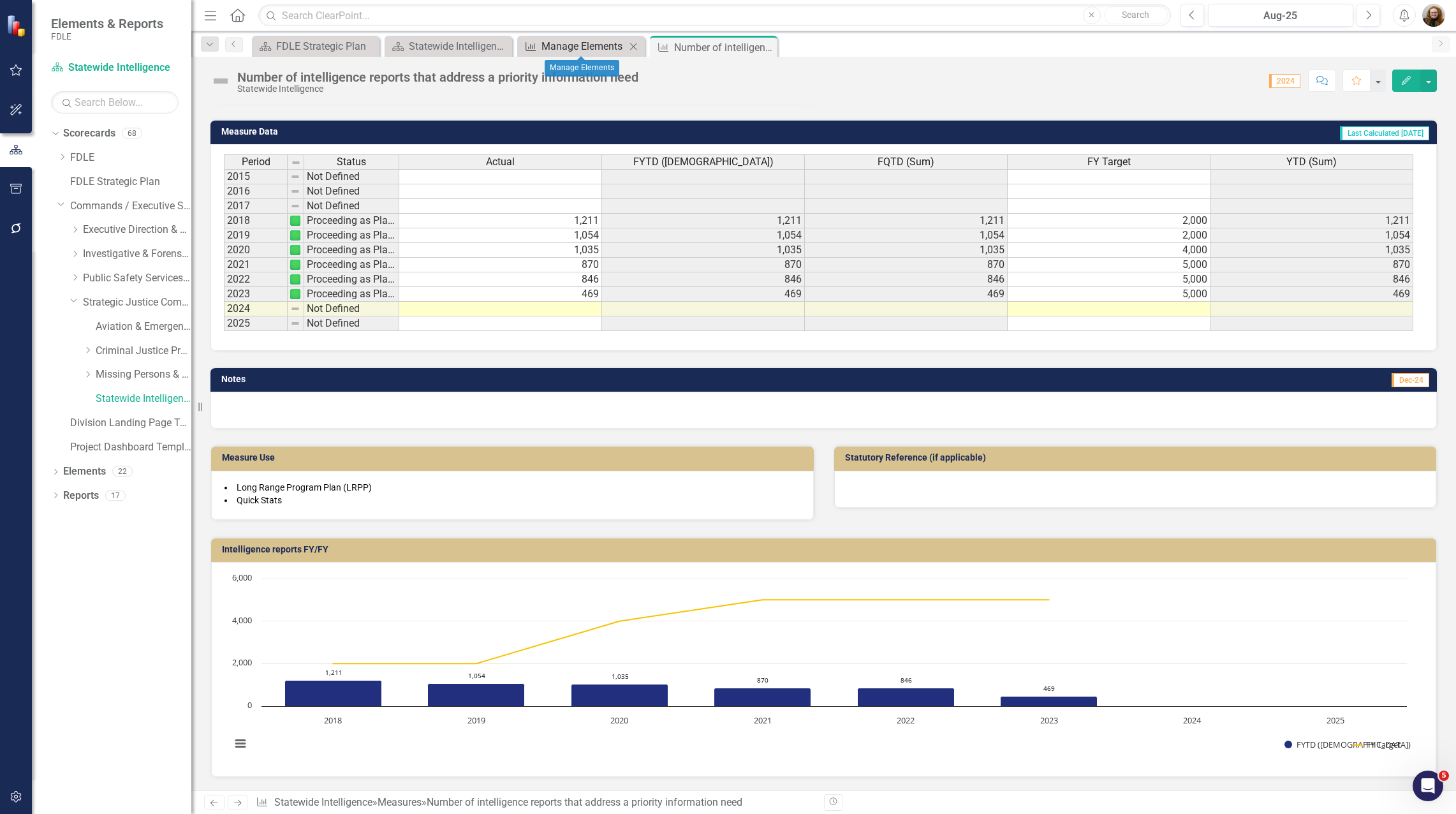
click at [586, 43] on div "Manage Elements" at bounding box center [584, 46] width 84 height 16
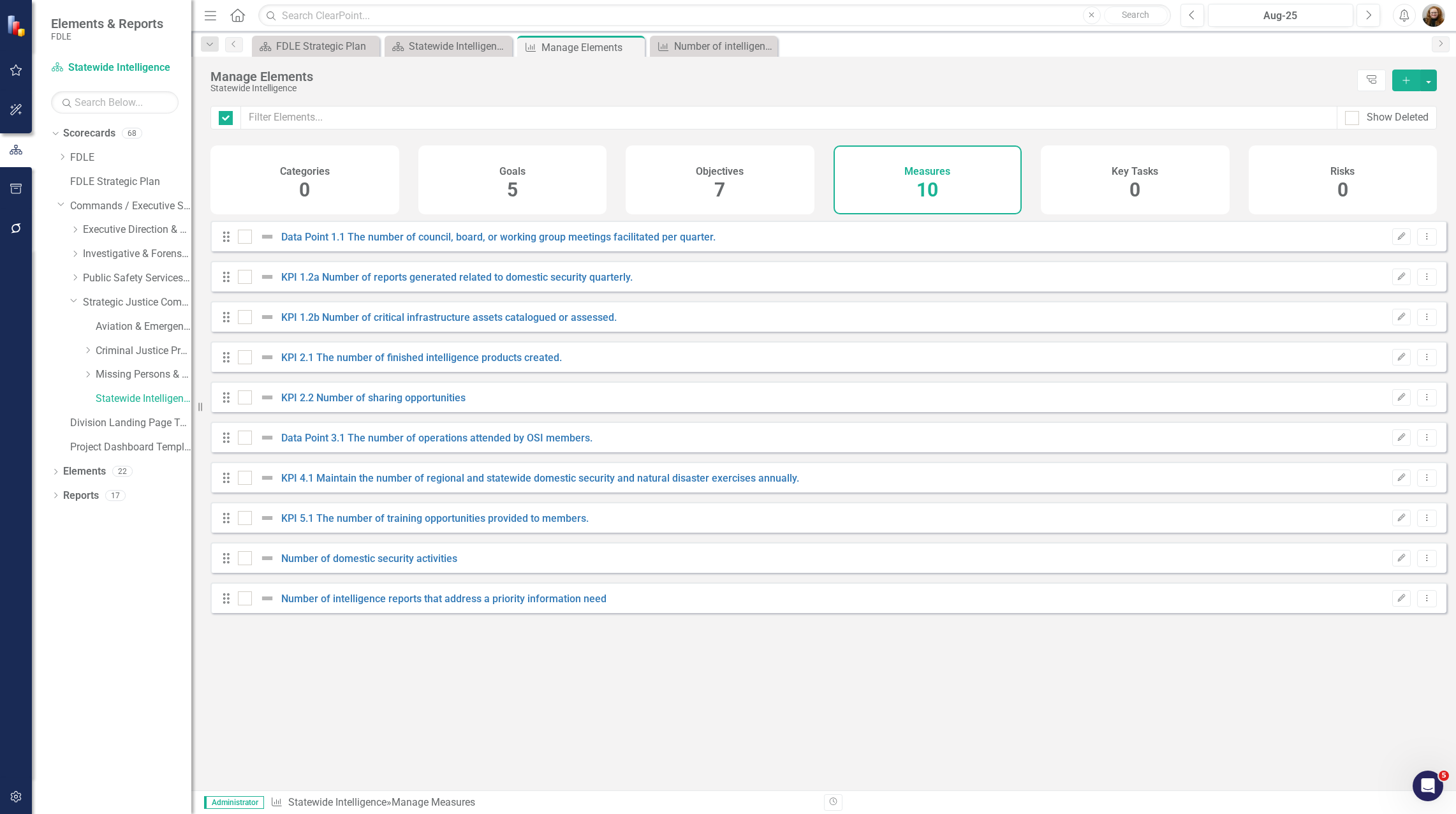
checkbox input "false"
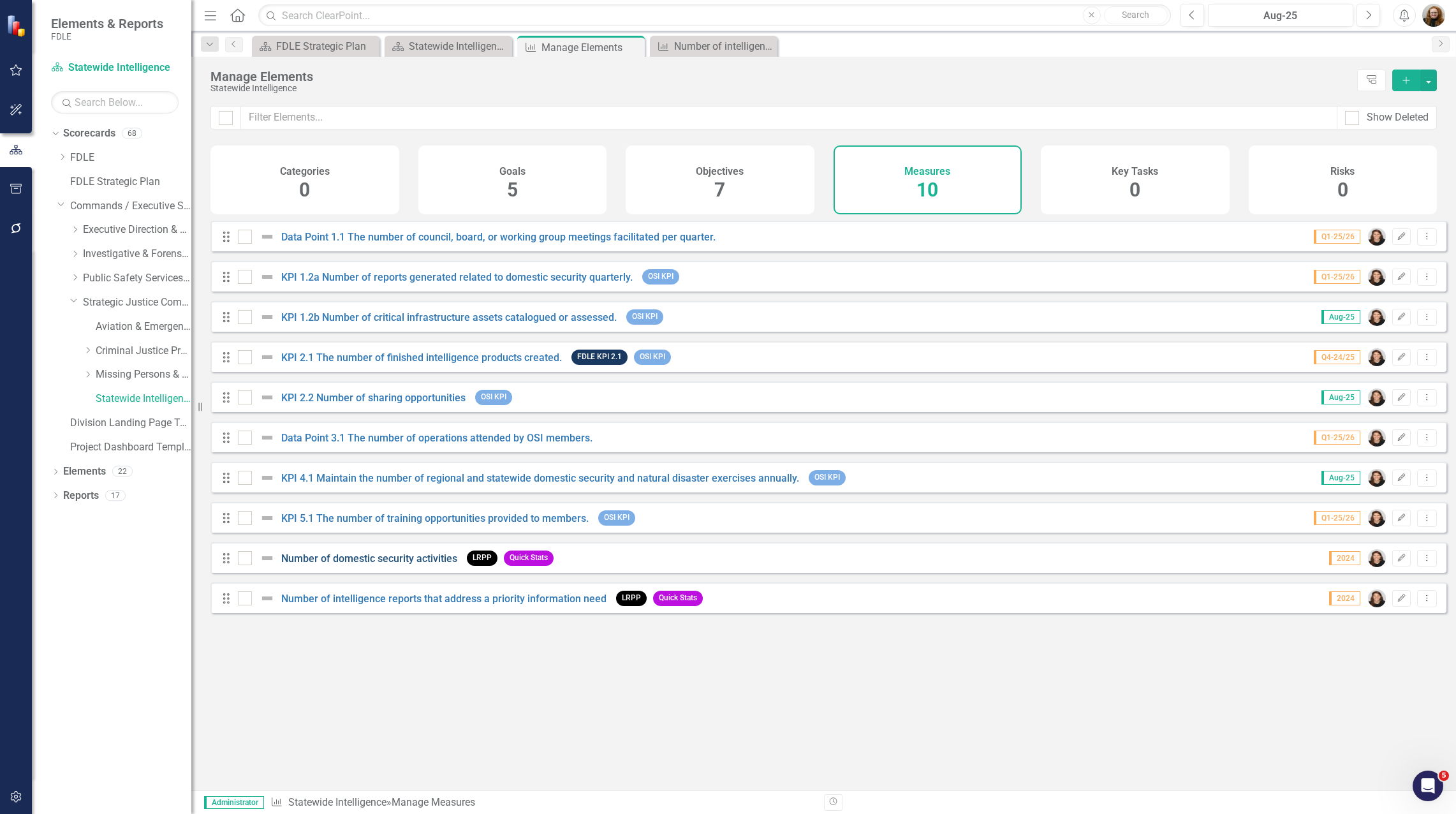
click at [384, 565] on link "Number of domestic security activities" at bounding box center [369, 558] width 176 height 12
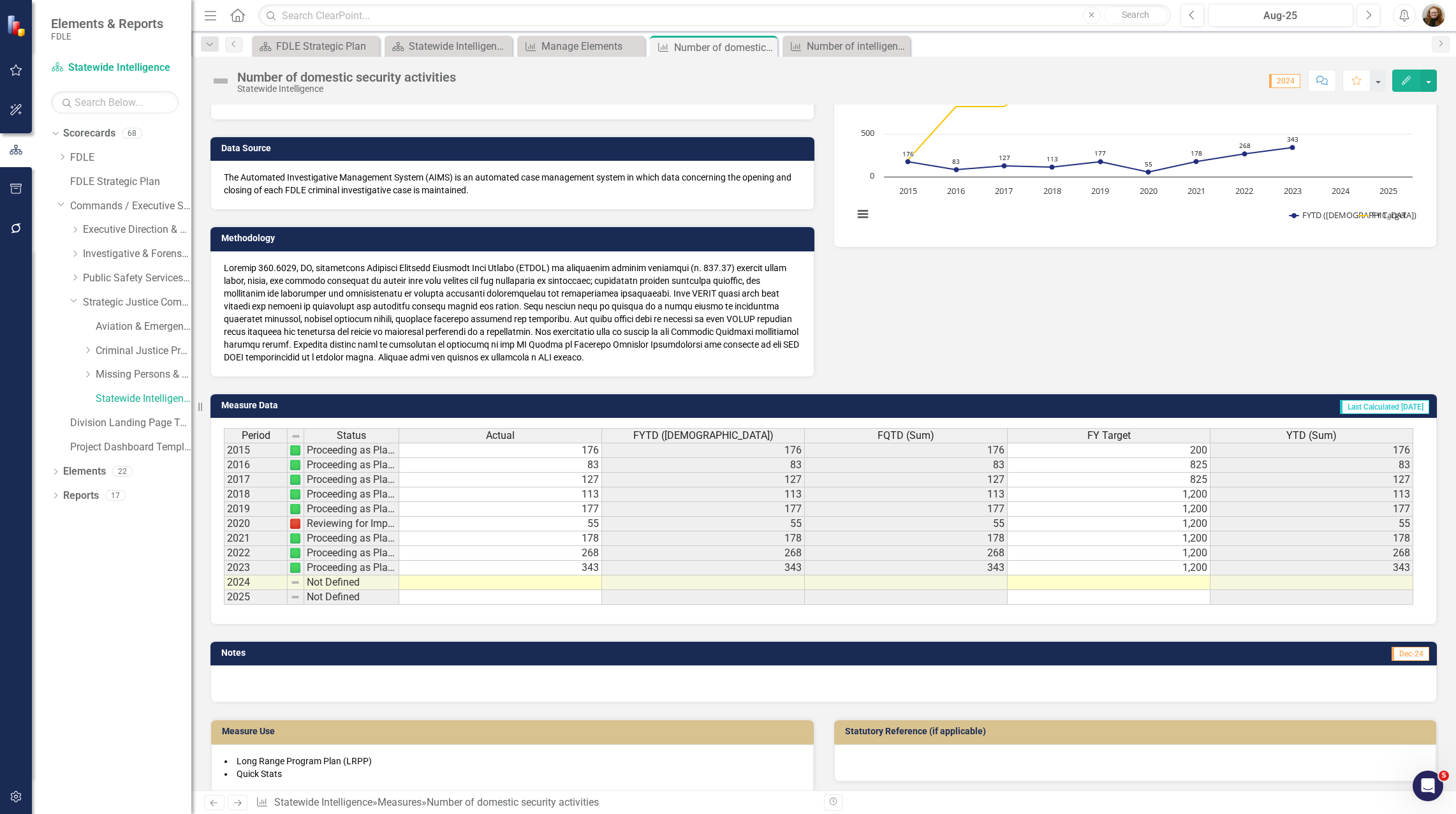
scroll to position [192, 0]
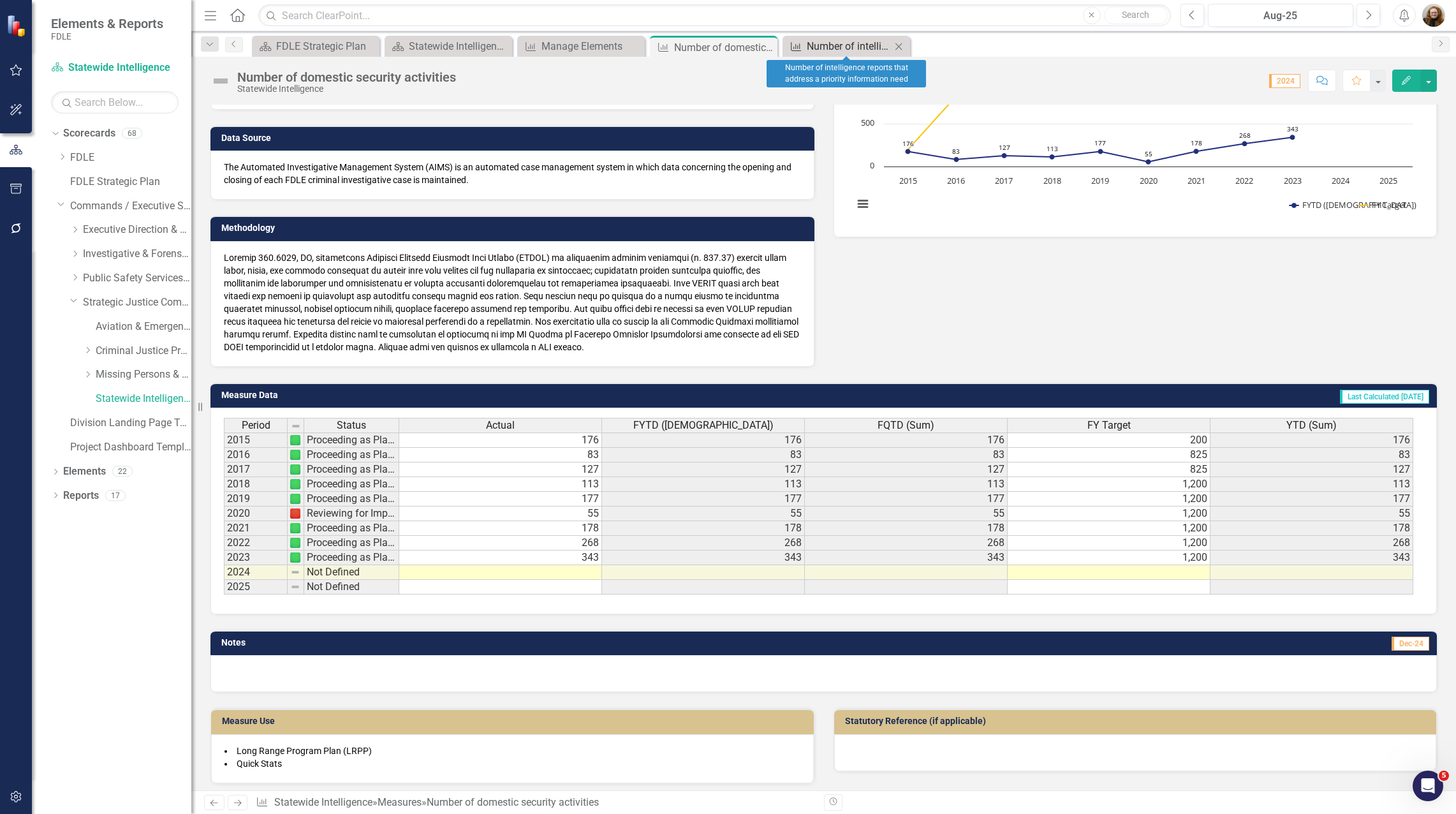
click at [827, 47] on div "Number of intelligence reports that address a priority information need" at bounding box center [849, 46] width 84 height 16
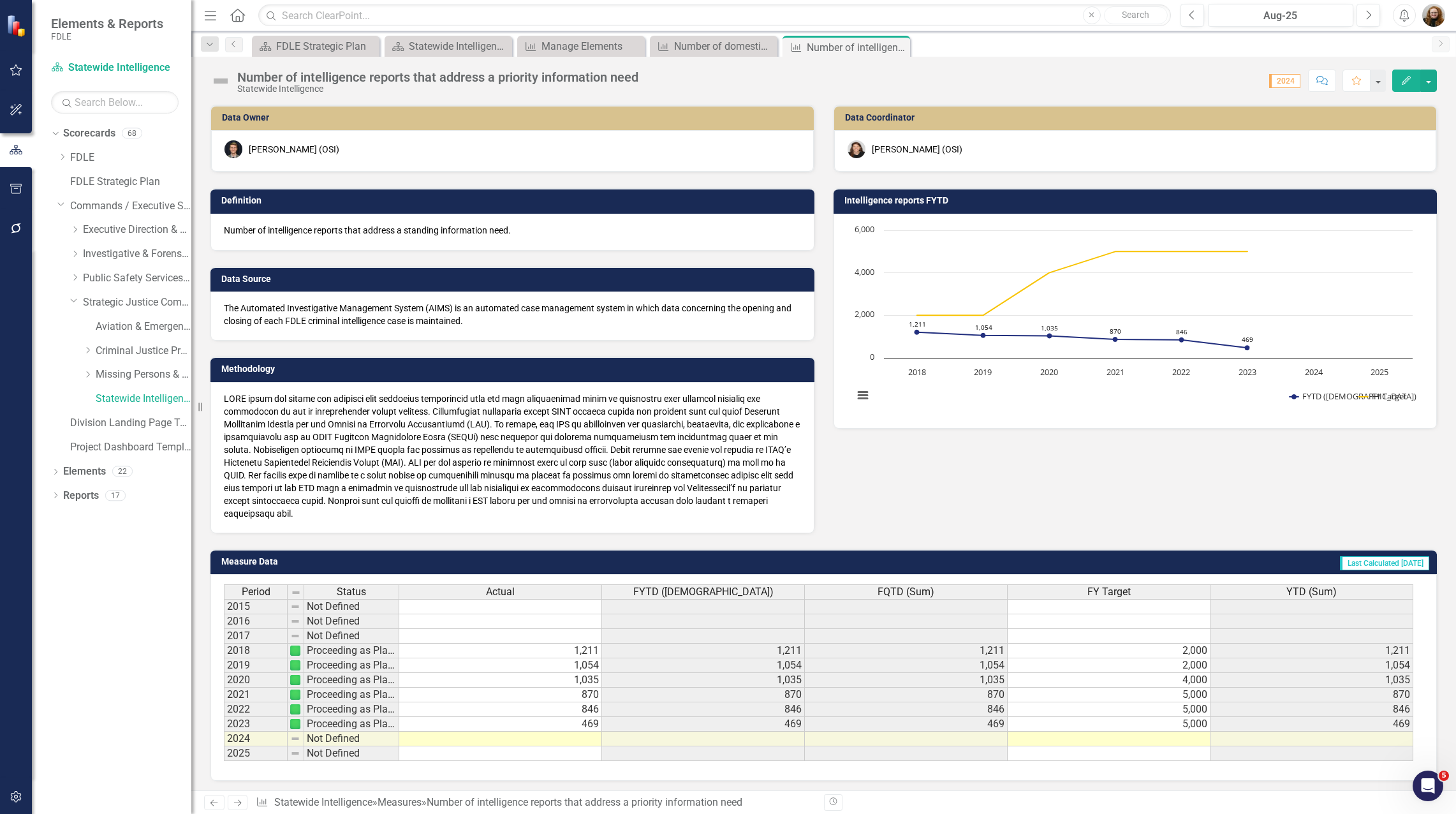
click at [583, 730] on td "469" at bounding box center [500, 724] width 203 height 15
click at [587, 743] on td at bounding box center [500, 739] width 203 height 15
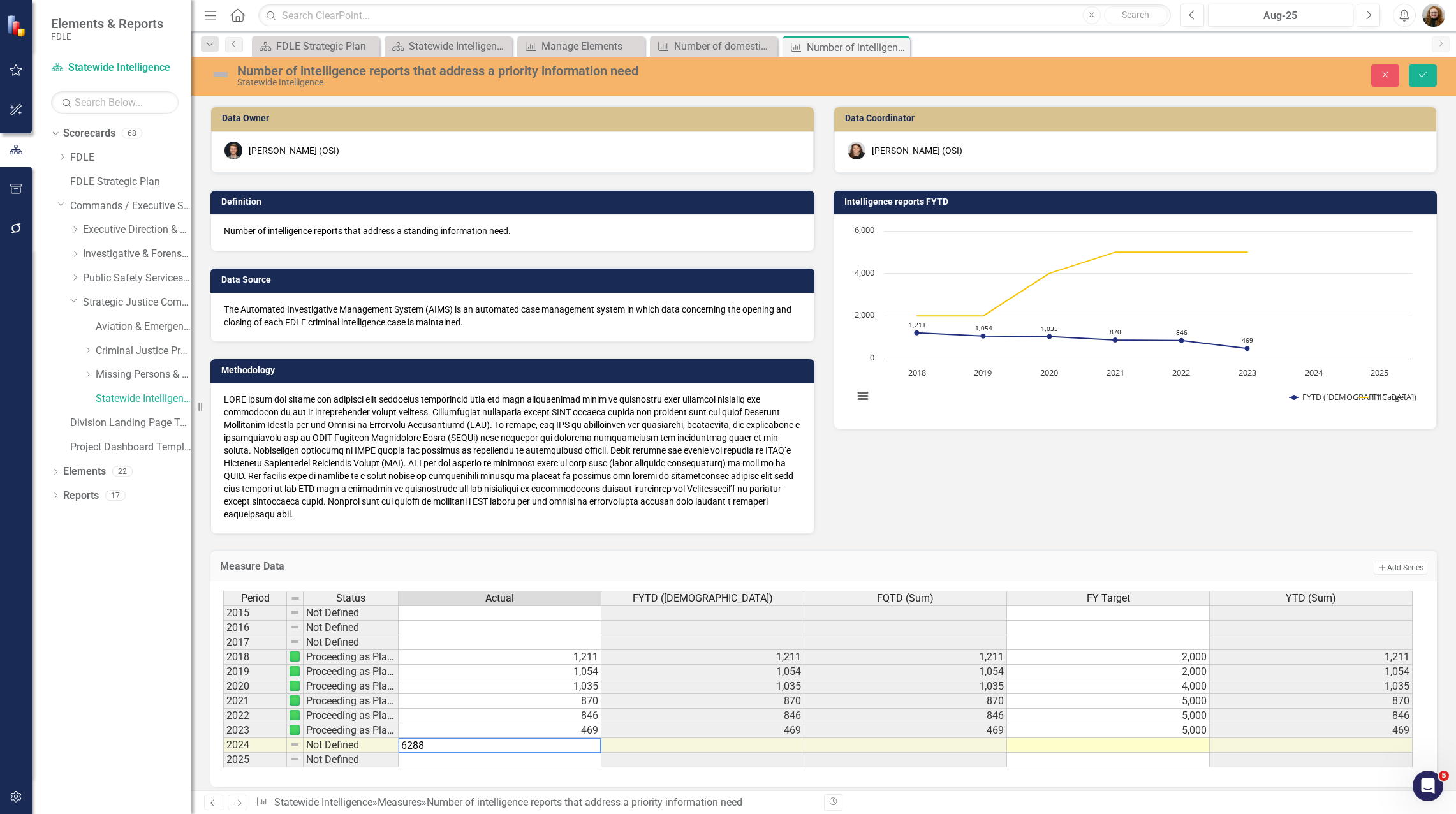
type textarea "6288"
click at [224, 664] on div "Period Status Actual FYTD (Sum) FQTD (Sum) FY Target YTD (Sum) 2015 Not Defined…" at bounding box center [224, 679] width 0 height 177
drag, startPoint x: 1423, startPoint y: 78, endPoint x: 1381, endPoint y: 112, distance: 54.0
click at [1423, 78] on icon "Save" at bounding box center [1423, 74] width 12 height 9
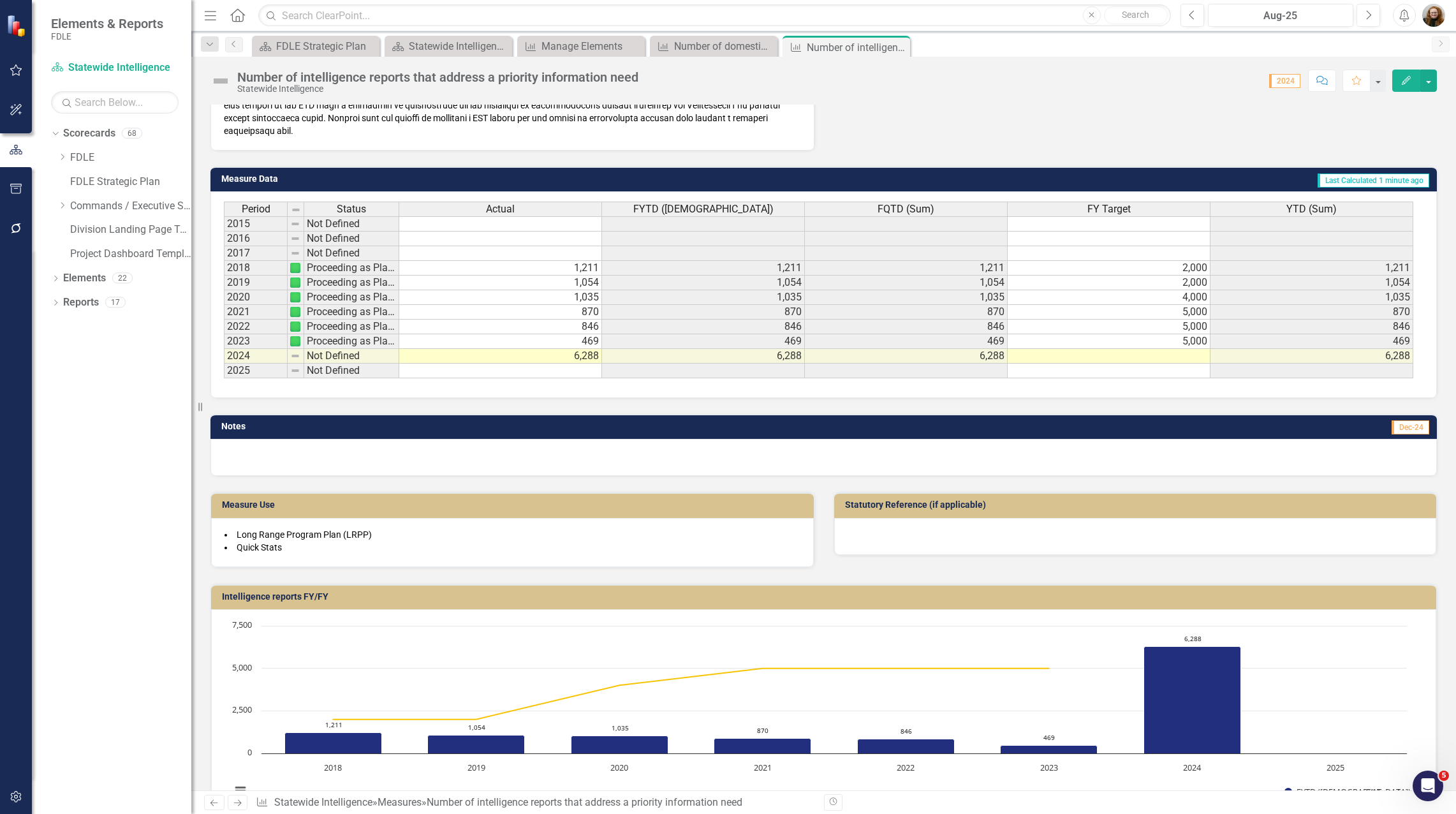
scroll to position [430, 0]
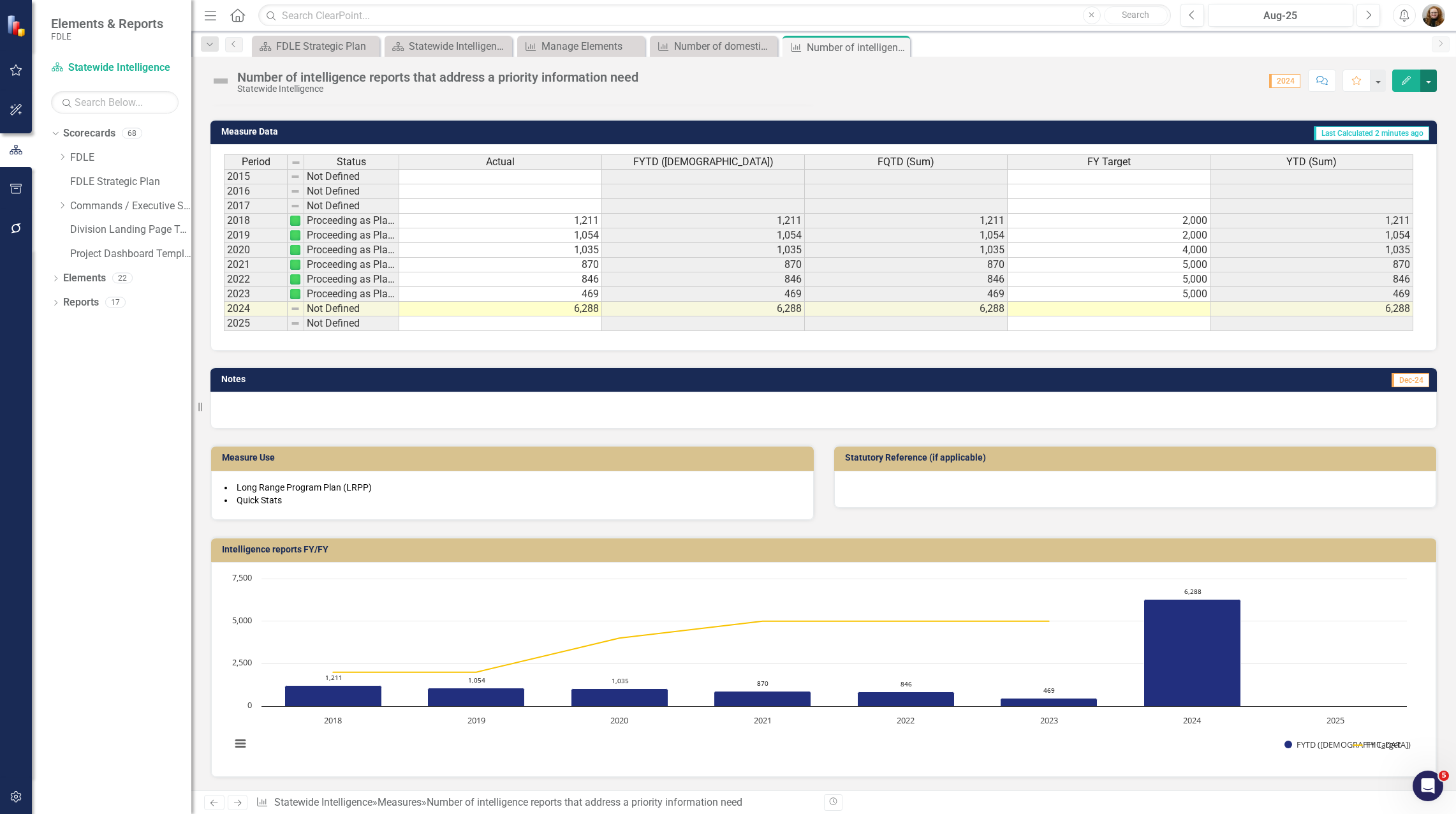
click at [1426, 81] on button "button" at bounding box center [1429, 81] width 16 height 23
click at [1393, 103] on link "Edit Edit Measure" at bounding box center [1374, 104] width 124 height 23
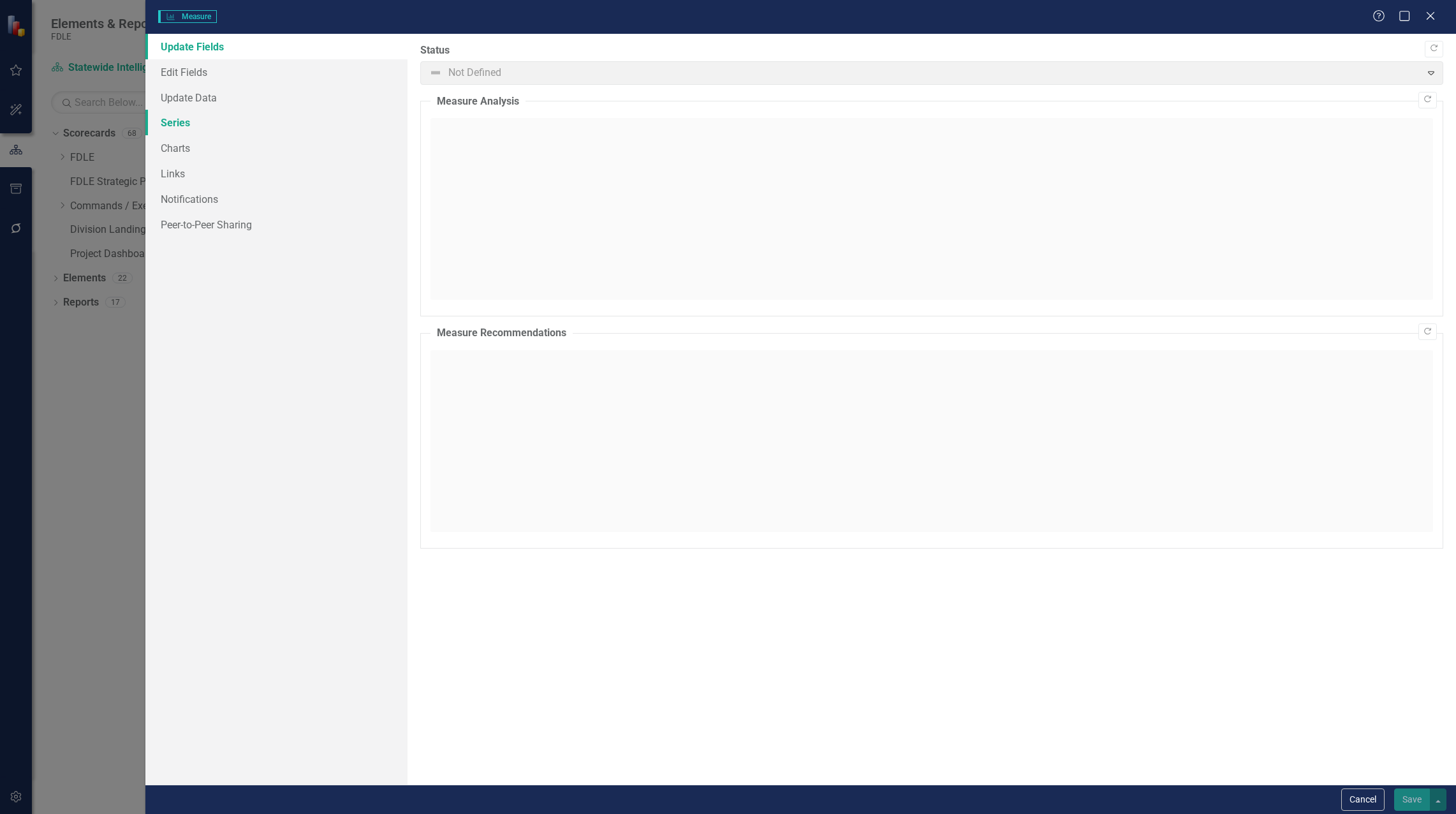
click at [170, 124] on link "Series" at bounding box center [276, 122] width 262 height 26
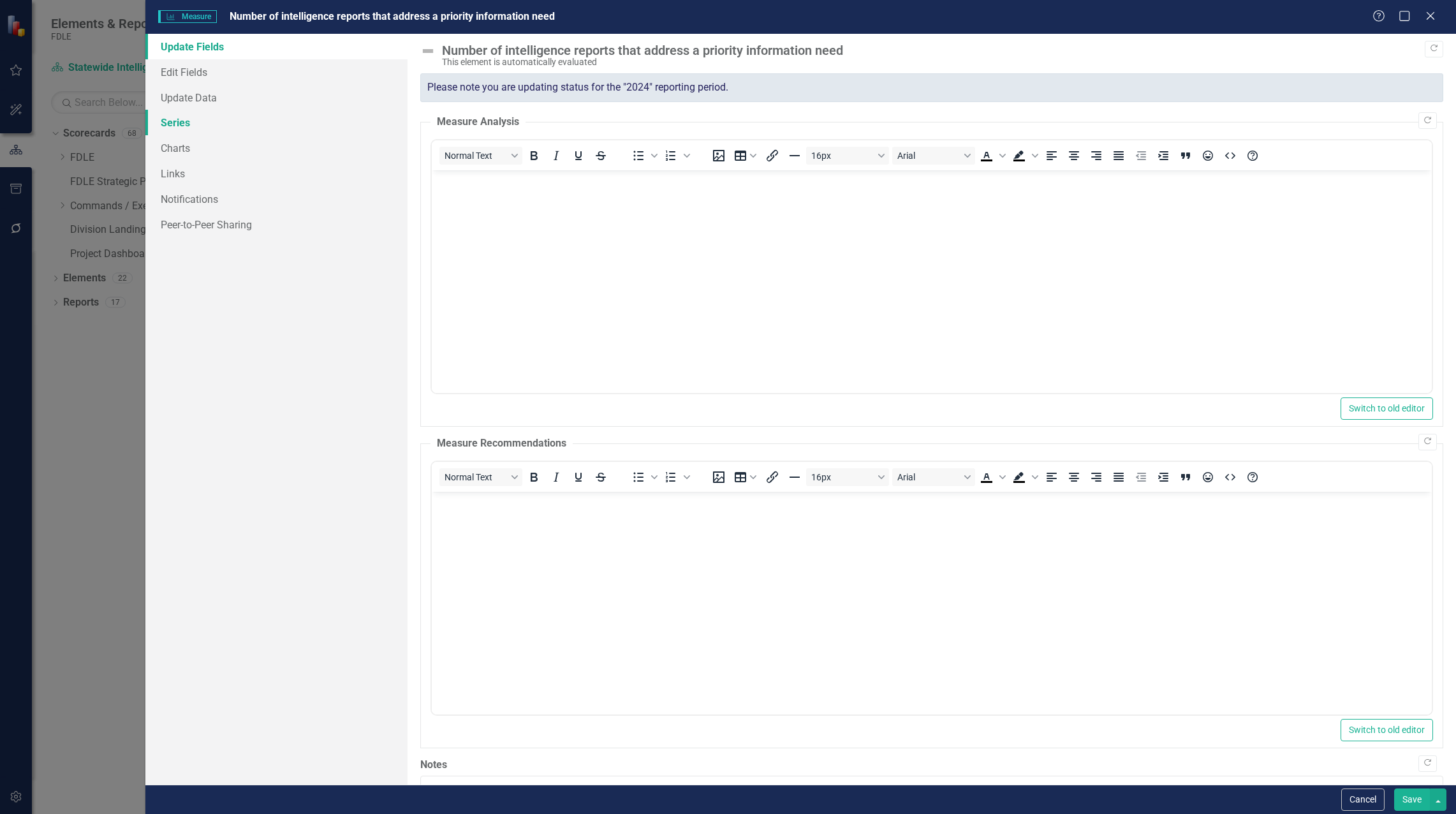
scroll to position [0, 0]
click at [182, 124] on link "Series" at bounding box center [276, 122] width 262 height 26
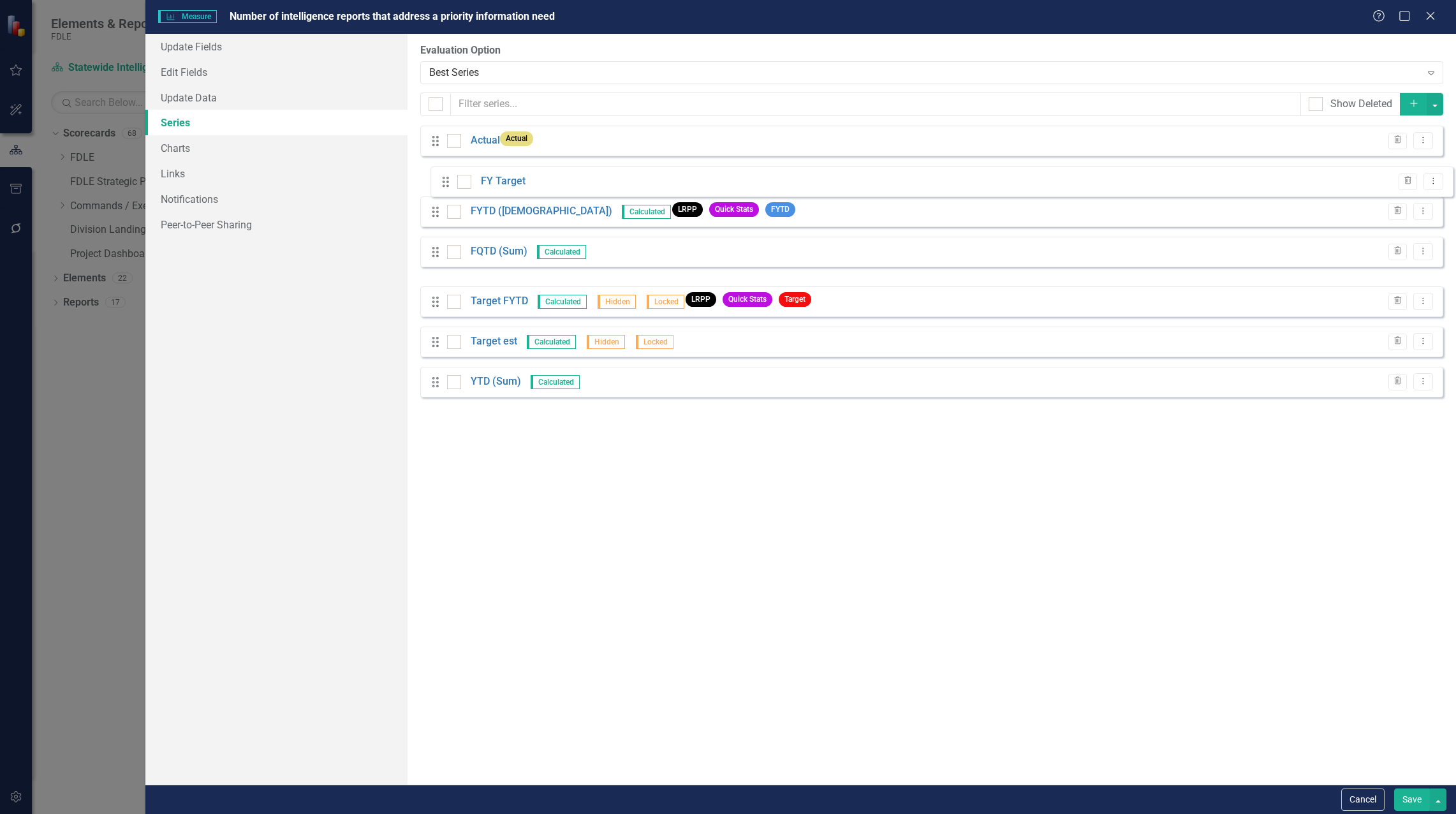
drag, startPoint x: 432, startPoint y: 261, endPoint x: 441, endPoint y: 178, distance: 83.5
click at [442, 181] on div "Drag Actual Actual Trash Dropdown Menu Drag FYTD (Sum) Calculated LRPP Quick St…" at bounding box center [932, 262] width 1023 height 272
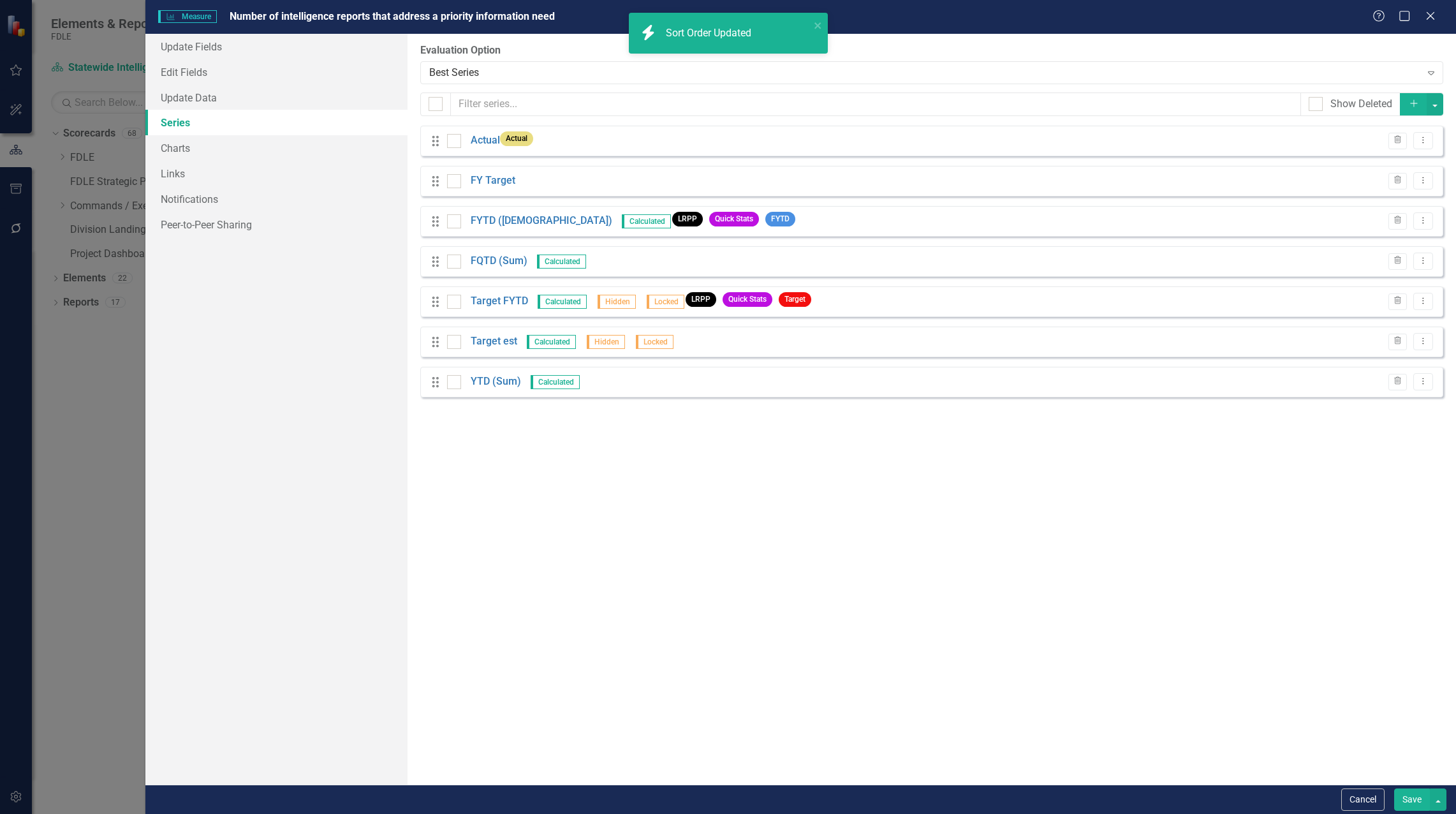
click at [1405, 801] on button "Save" at bounding box center [1412, 799] width 36 height 23
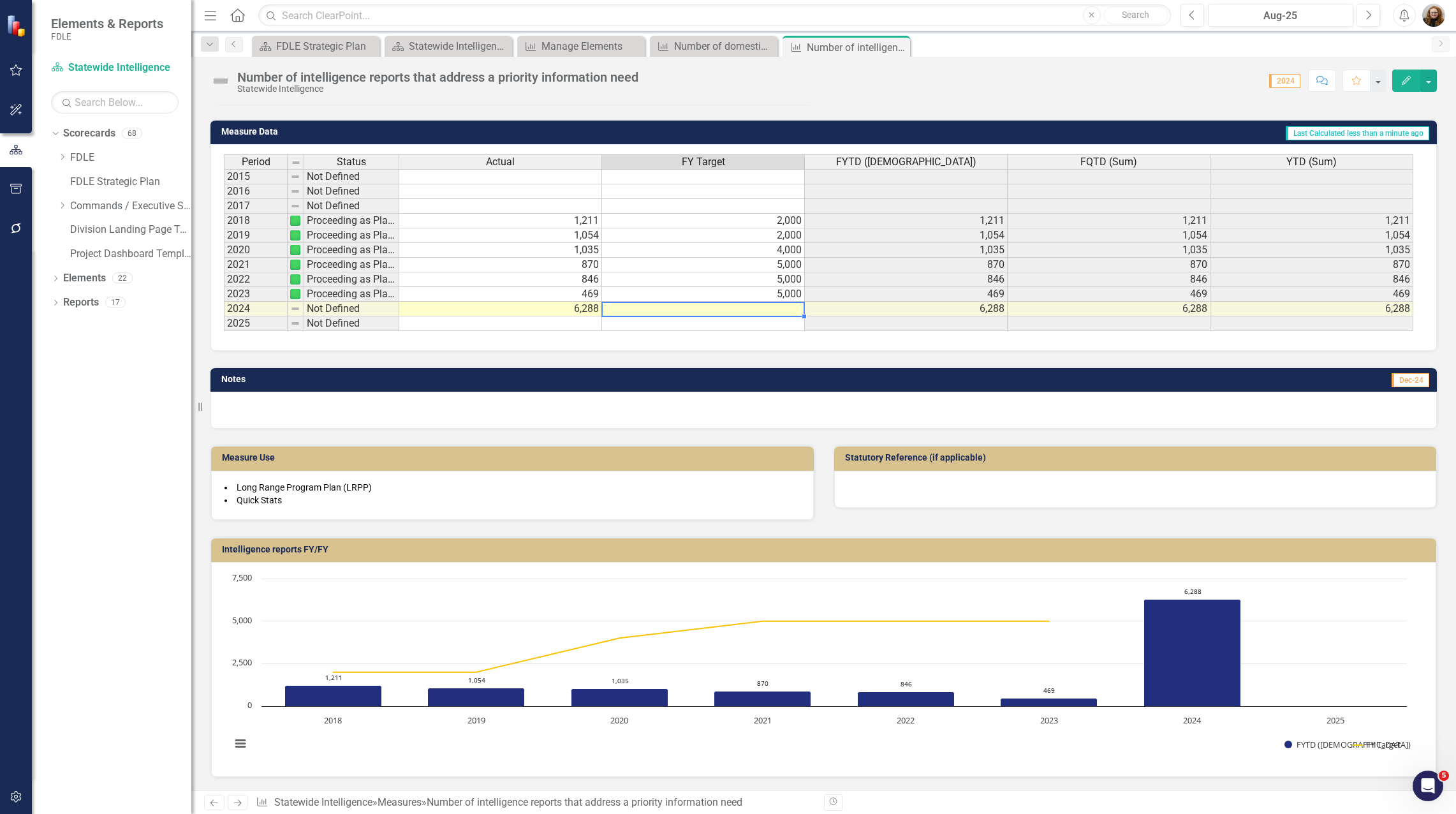
click at [791, 307] on td at bounding box center [703, 309] width 203 height 15
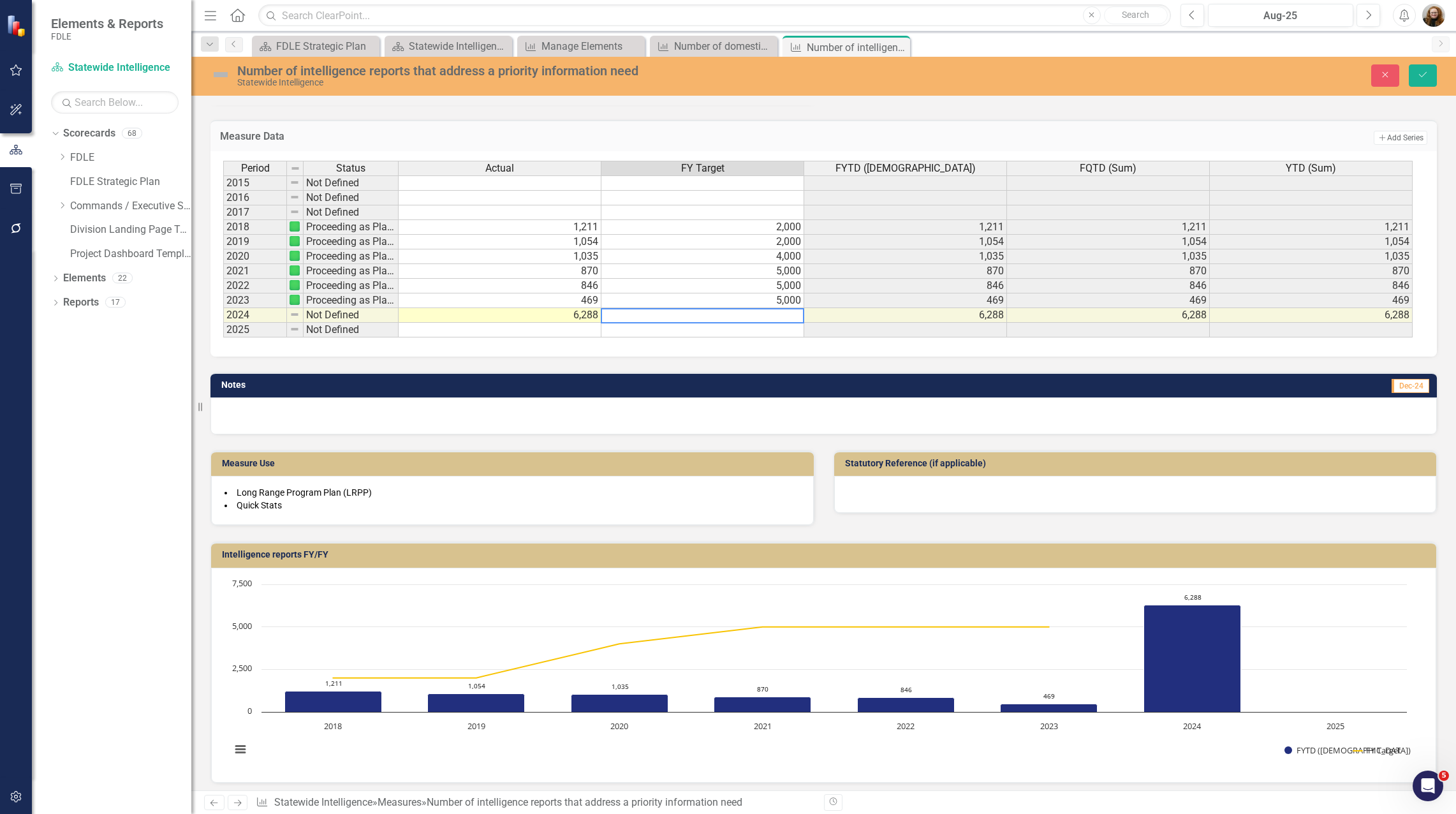
click at [792, 314] on textarea at bounding box center [702, 316] width 203 height 16
type textarea "5000"
click at [1420, 76] on icon "Save" at bounding box center [1423, 74] width 12 height 9
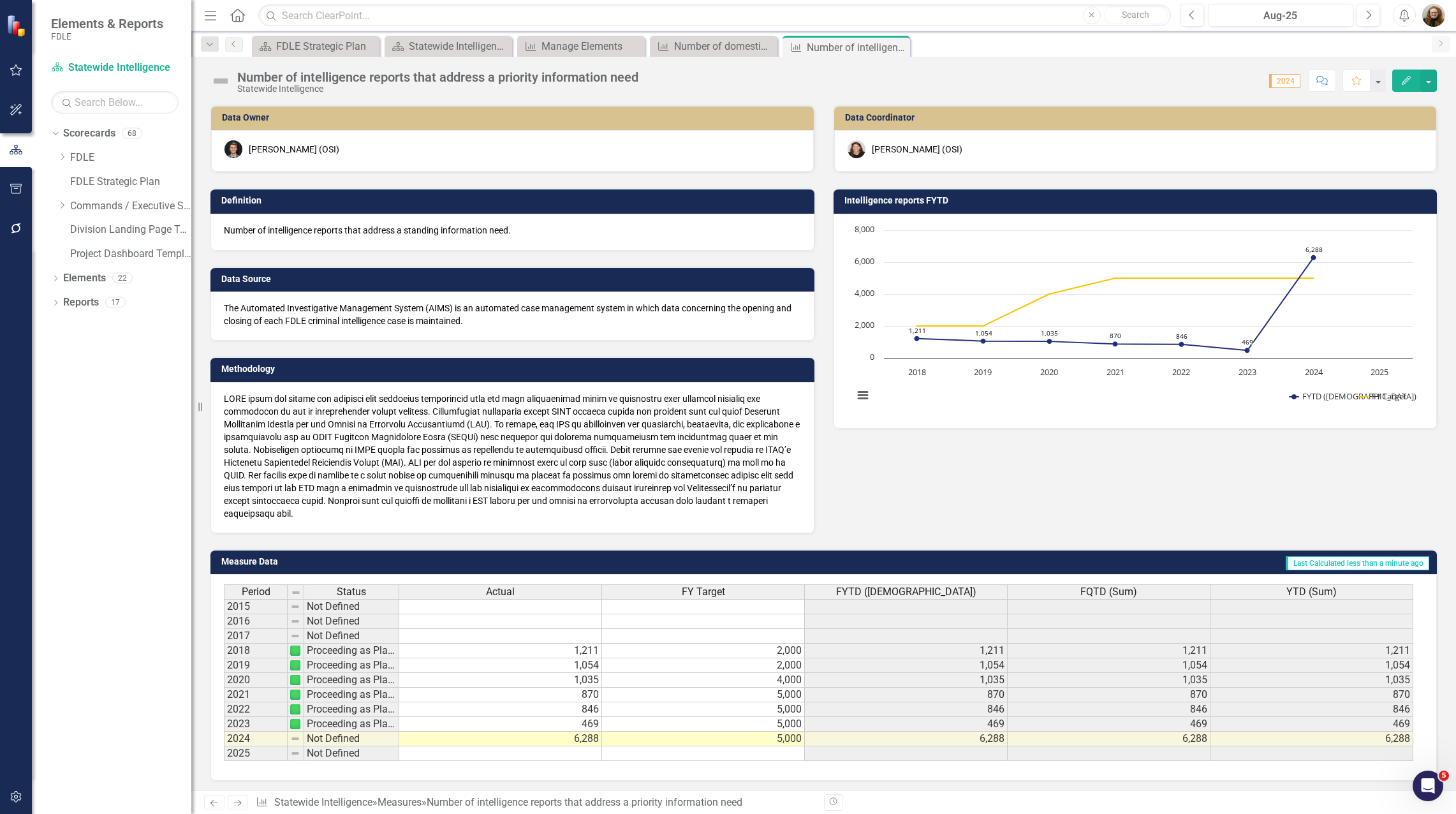
click at [331, 738] on td "Not Defined" at bounding box center [352, 739] width 95 height 15
click at [328, 743] on td "Not Defined" at bounding box center [352, 739] width 95 height 15
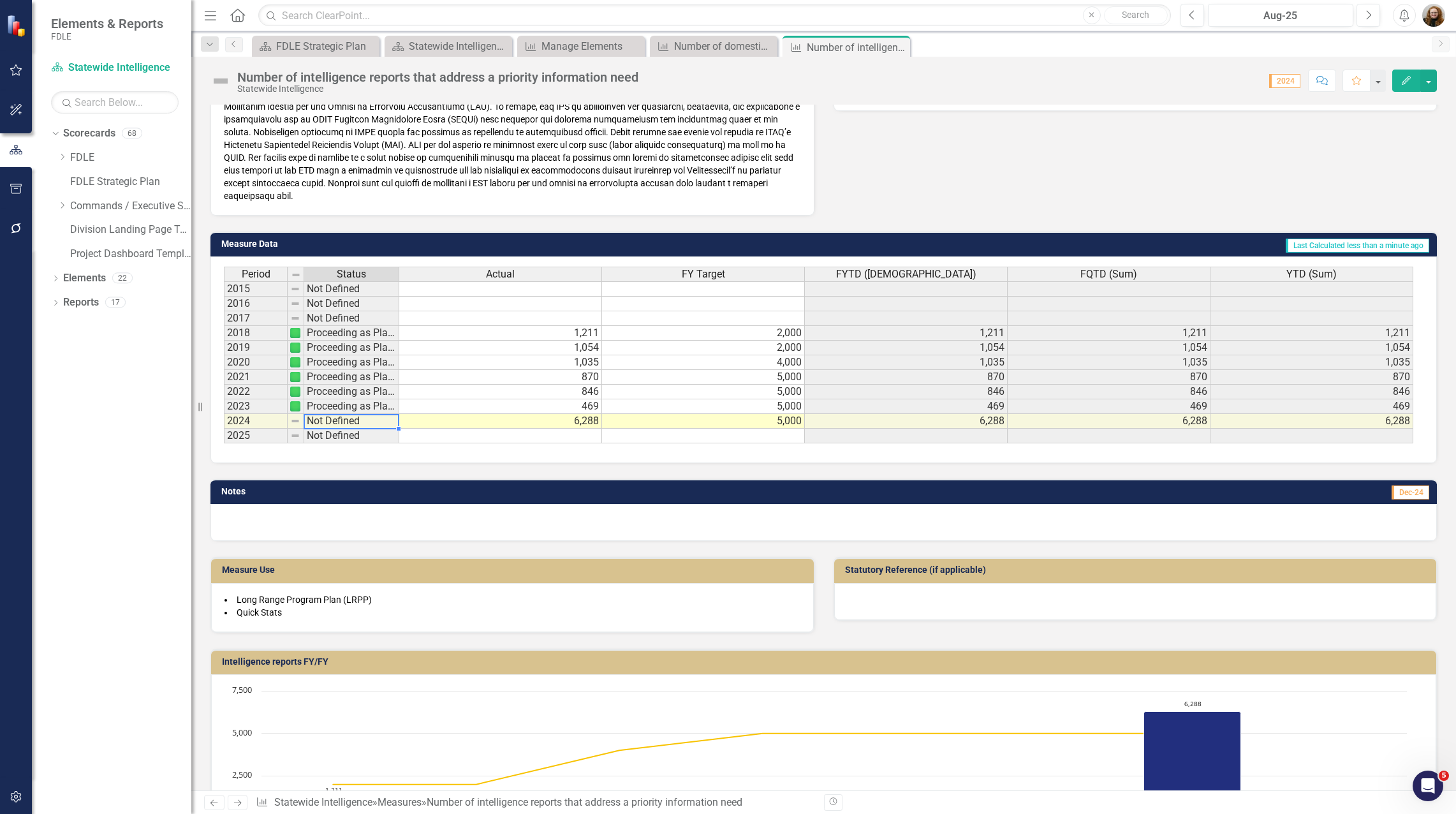
scroll to position [319, 0]
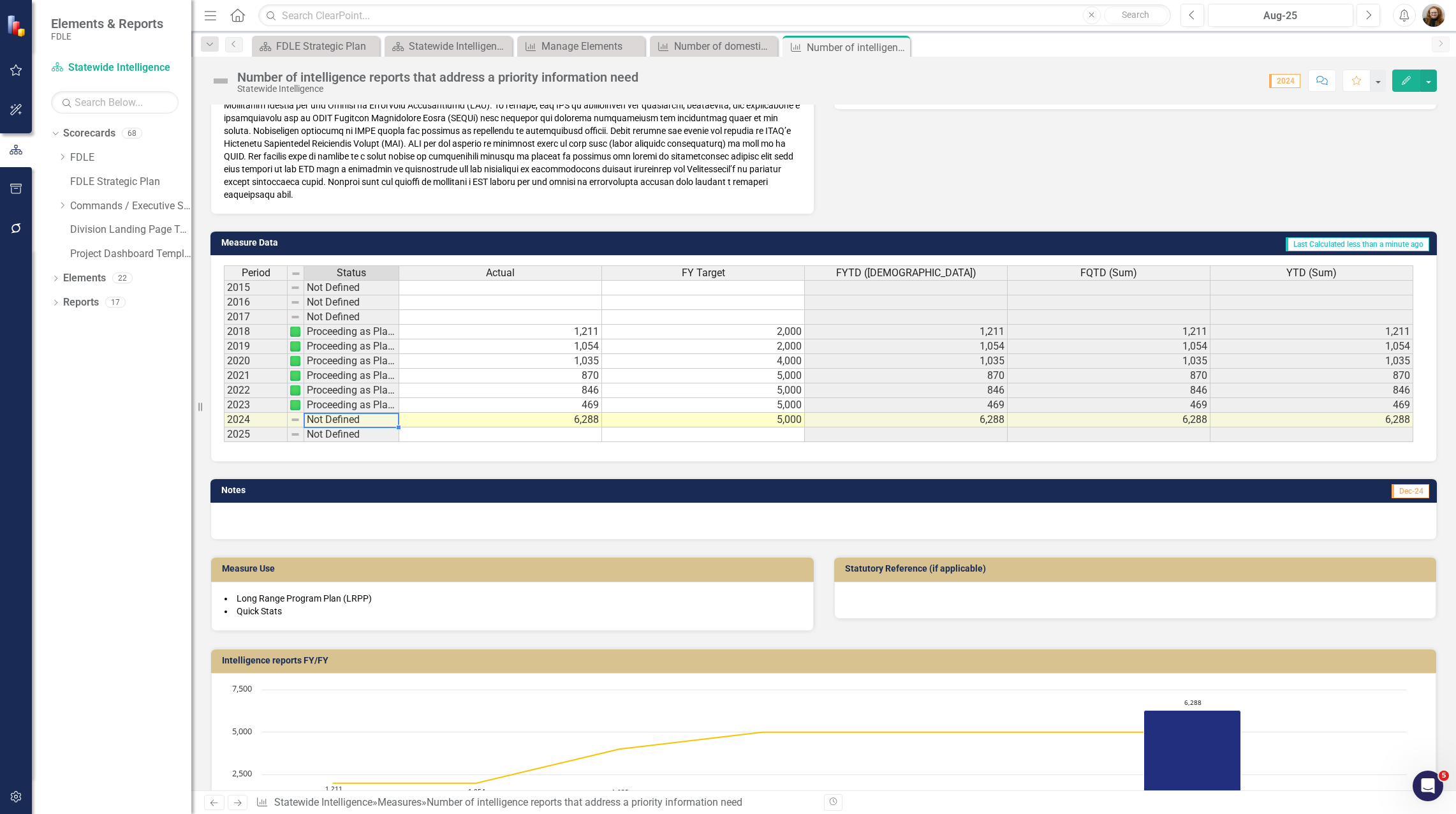
click at [363, 424] on td "Not Defined" at bounding box center [352, 420] width 95 height 15
click at [358, 424] on td "Not Defined" at bounding box center [352, 420] width 95 height 15
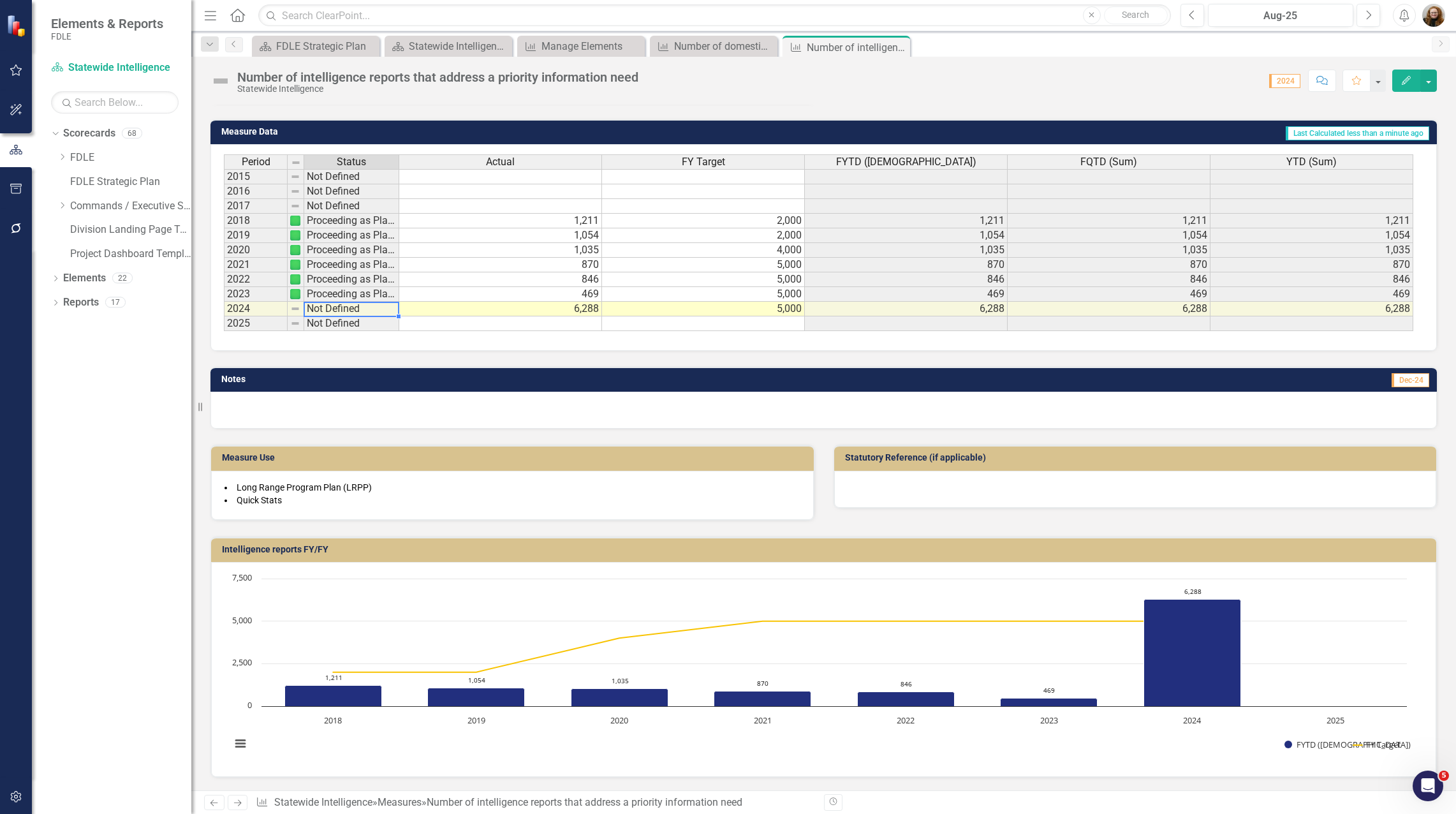
scroll to position [47, 0]
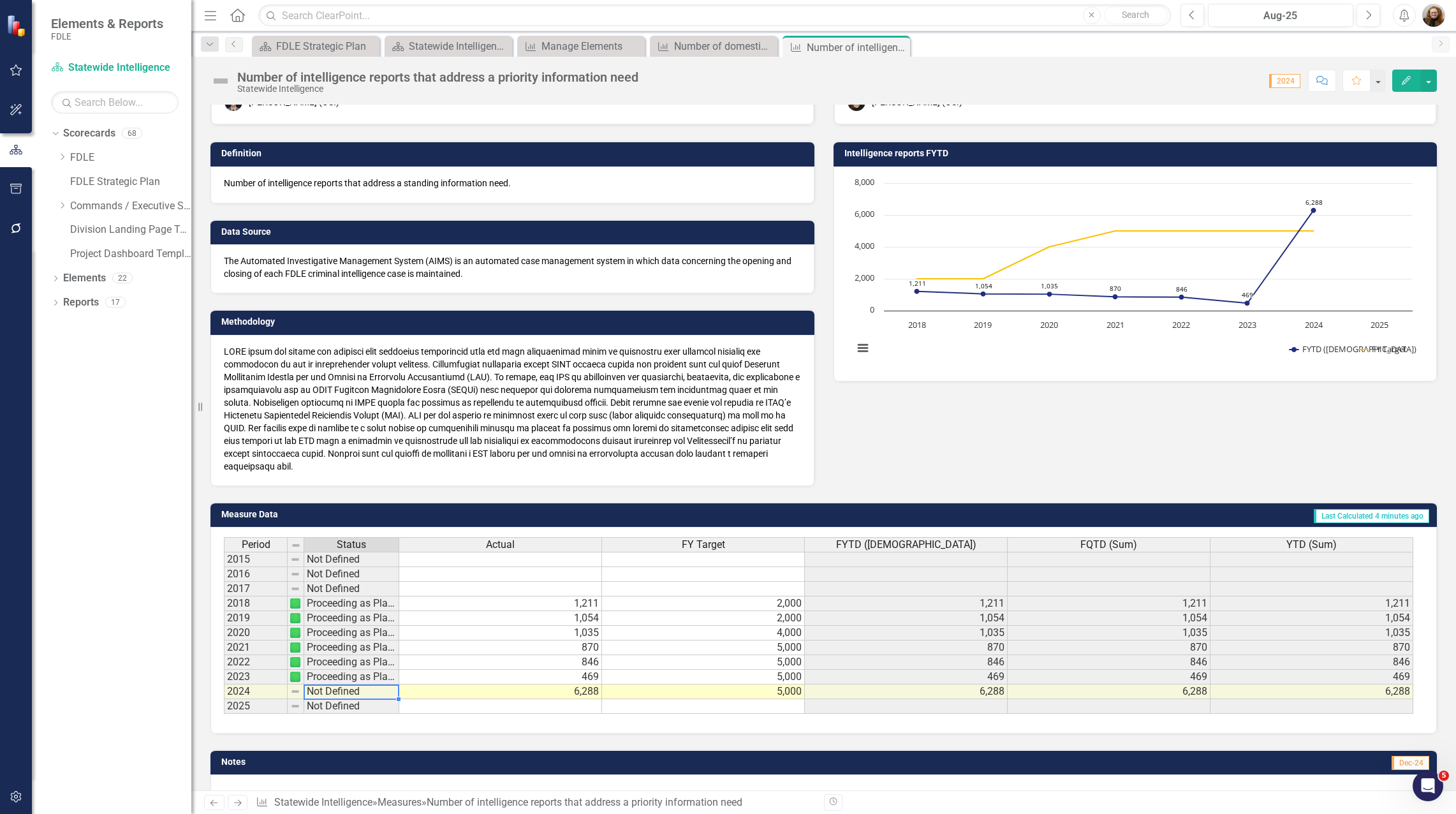
click at [341, 694] on td "Not Defined" at bounding box center [352, 691] width 95 height 15
click at [341, 693] on td "Not Defined" at bounding box center [352, 691] width 95 height 15
click at [339, 694] on td "Not Defined" at bounding box center [352, 691] width 95 height 15
click at [308, 690] on td "Not Defined" at bounding box center [352, 691] width 95 height 15
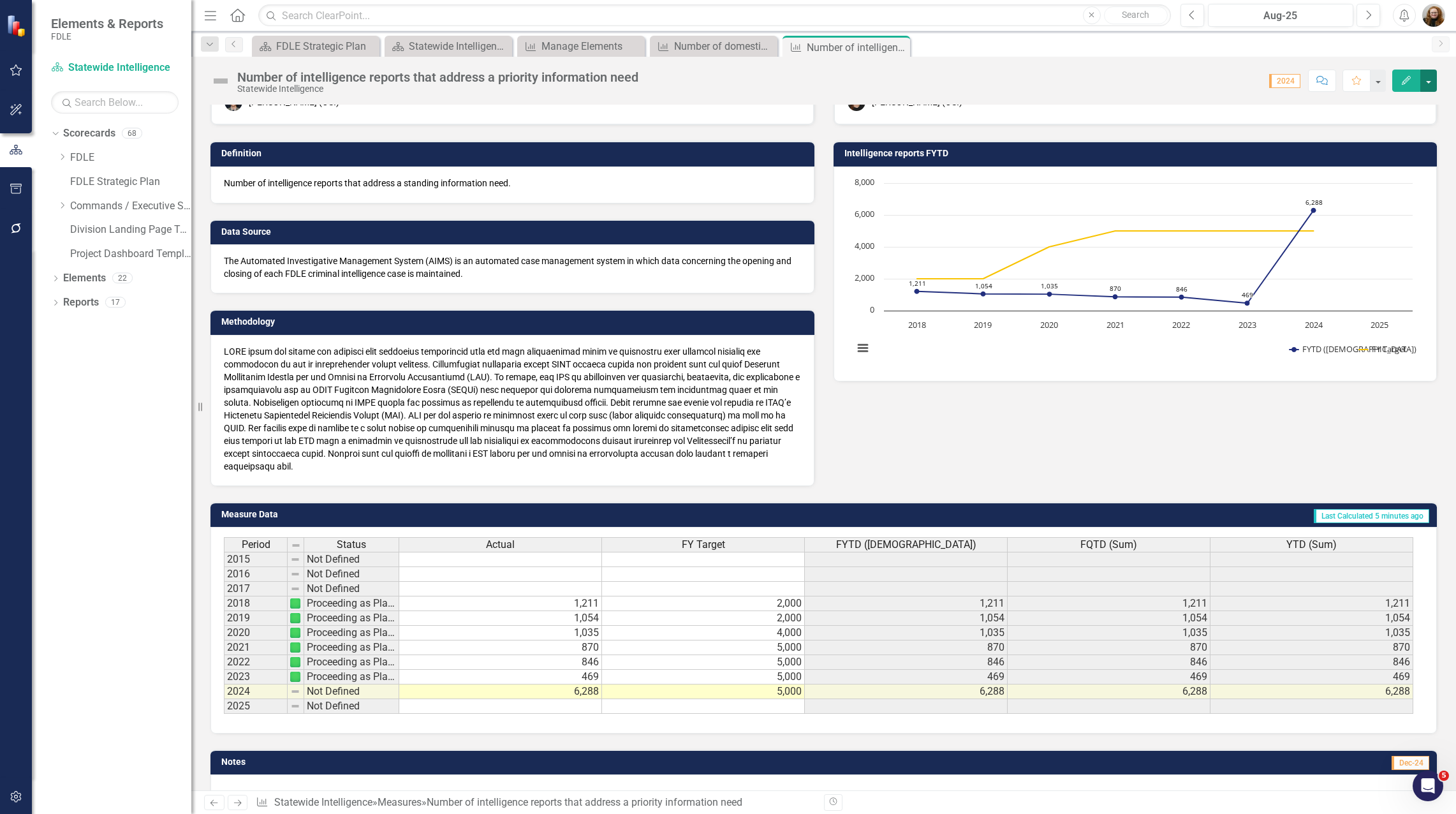
click at [1429, 84] on button "button" at bounding box center [1429, 81] width 16 height 23
click at [1368, 105] on link "Edit Edit Measure" at bounding box center [1374, 104] width 124 height 23
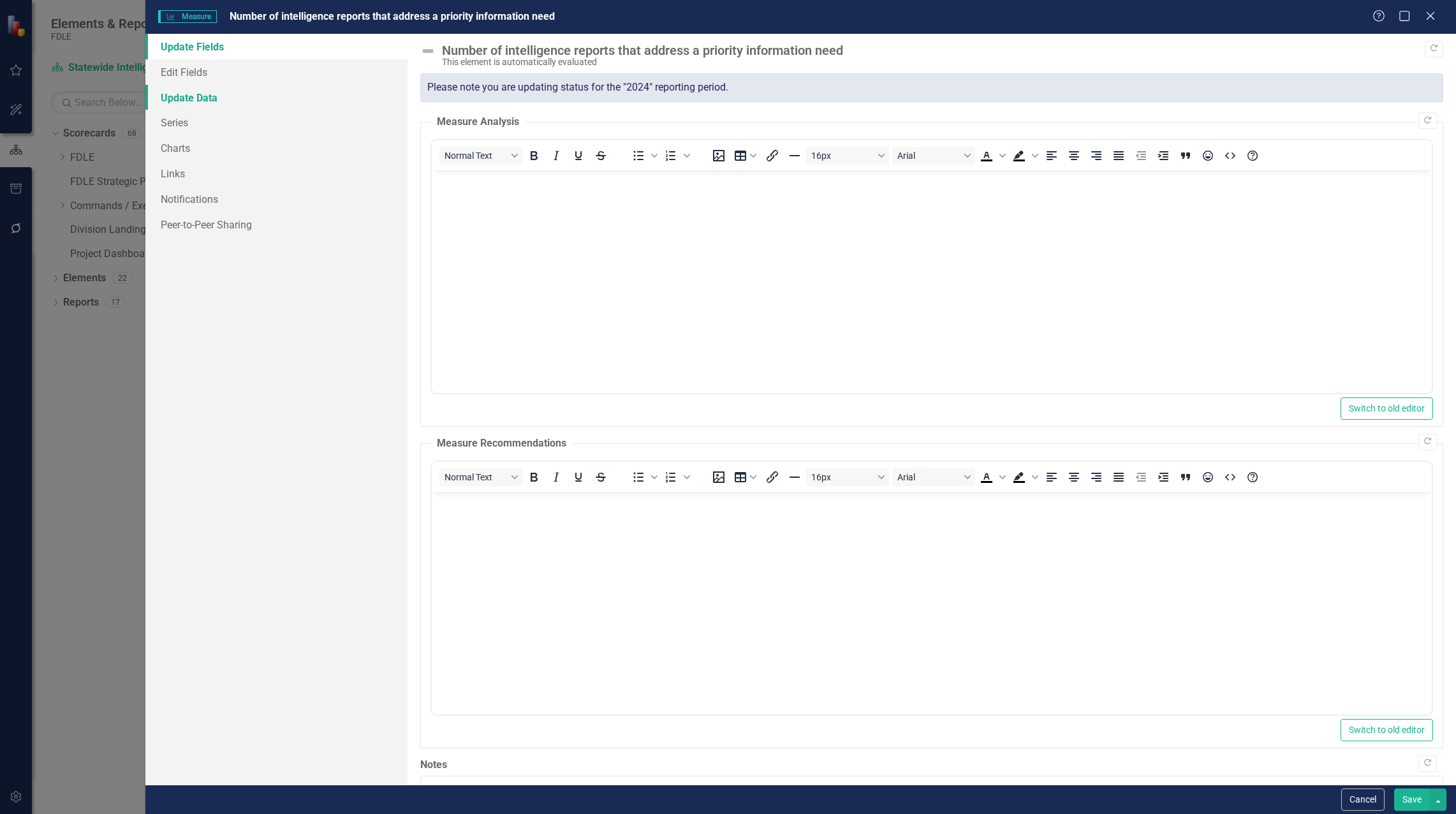
scroll to position [0, 0]
click at [198, 121] on link "Series" at bounding box center [276, 122] width 262 height 26
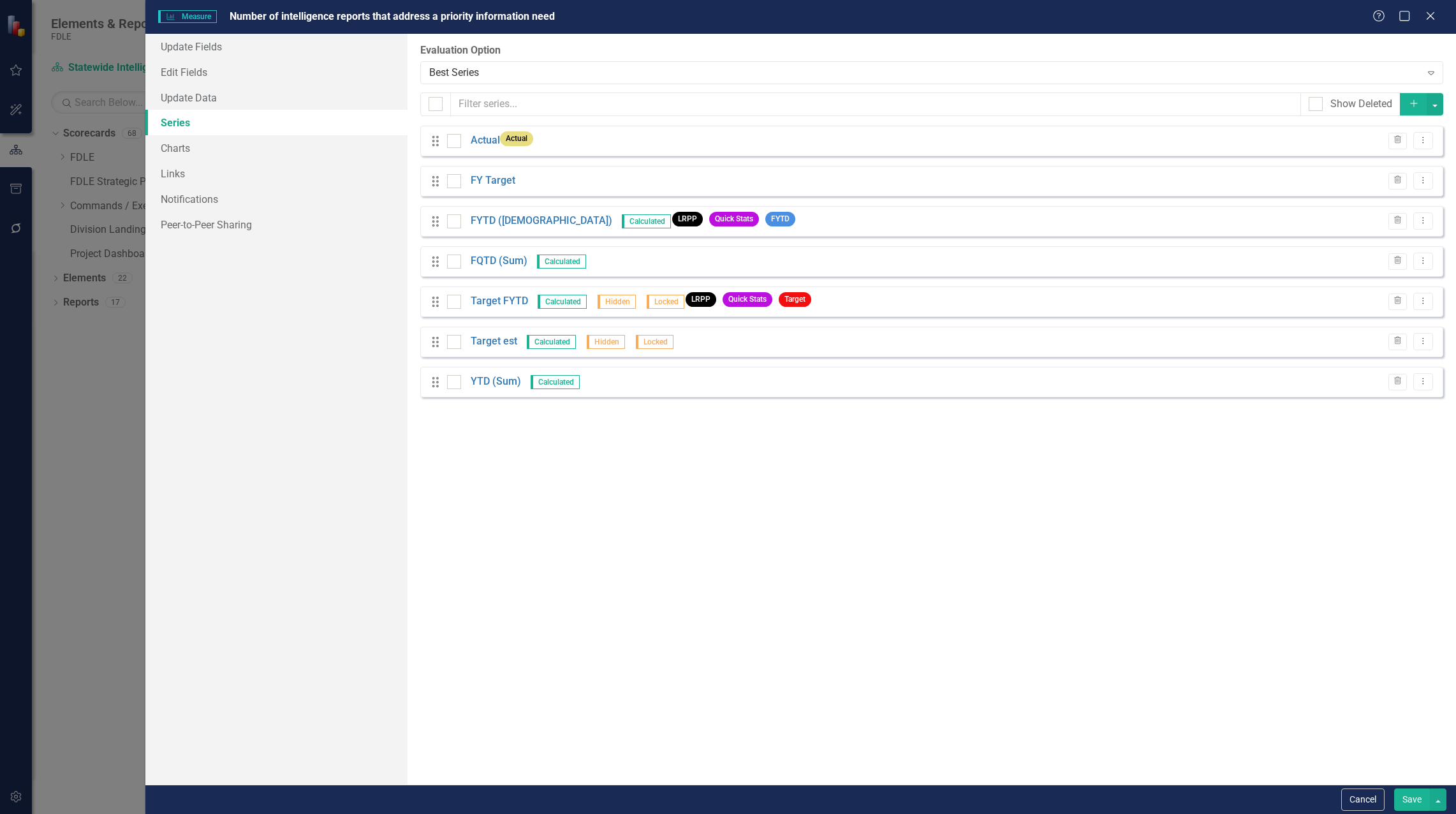
click at [1401, 794] on button "Save" at bounding box center [1412, 799] width 36 height 23
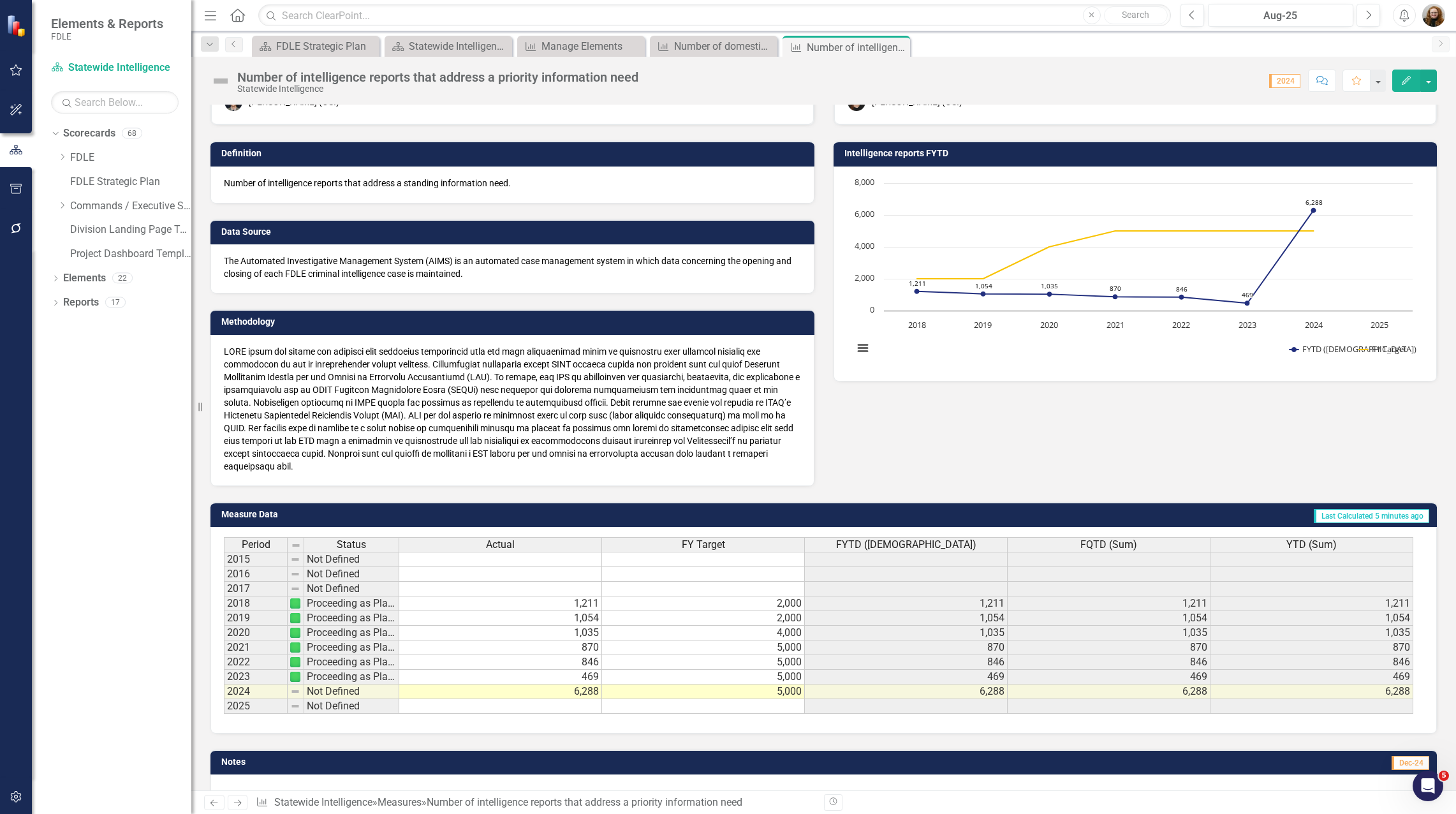
click at [320, 694] on td "Not Defined" at bounding box center [352, 691] width 95 height 15
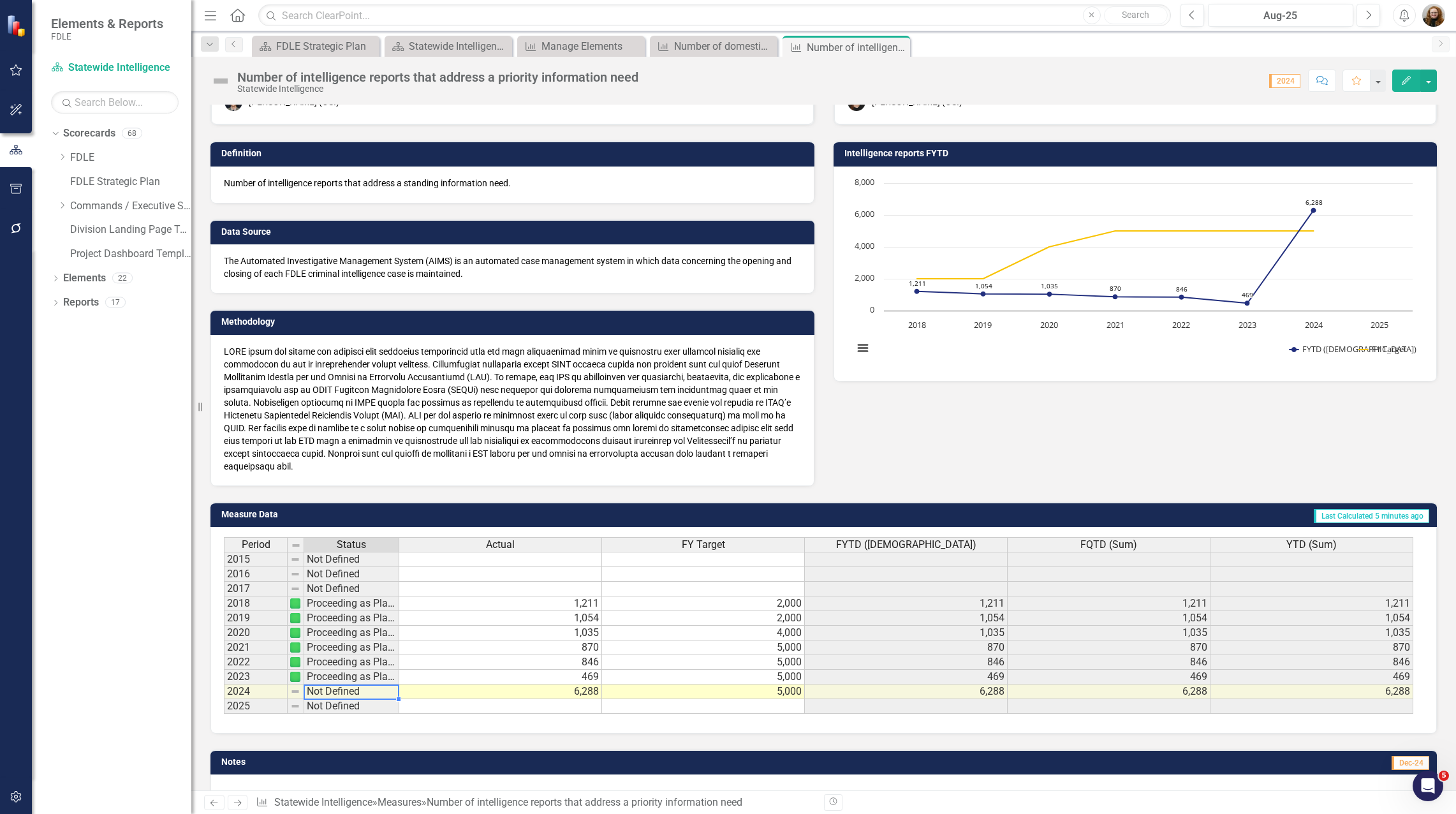
click at [320, 694] on td "Not Defined" at bounding box center [352, 691] width 95 height 15
click at [353, 694] on td "Not Defined" at bounding box center [352, 691] width 95 height 15
click at [363, 694] on td "Not Defined" at bounding box center [352, 691] width 95 height 15
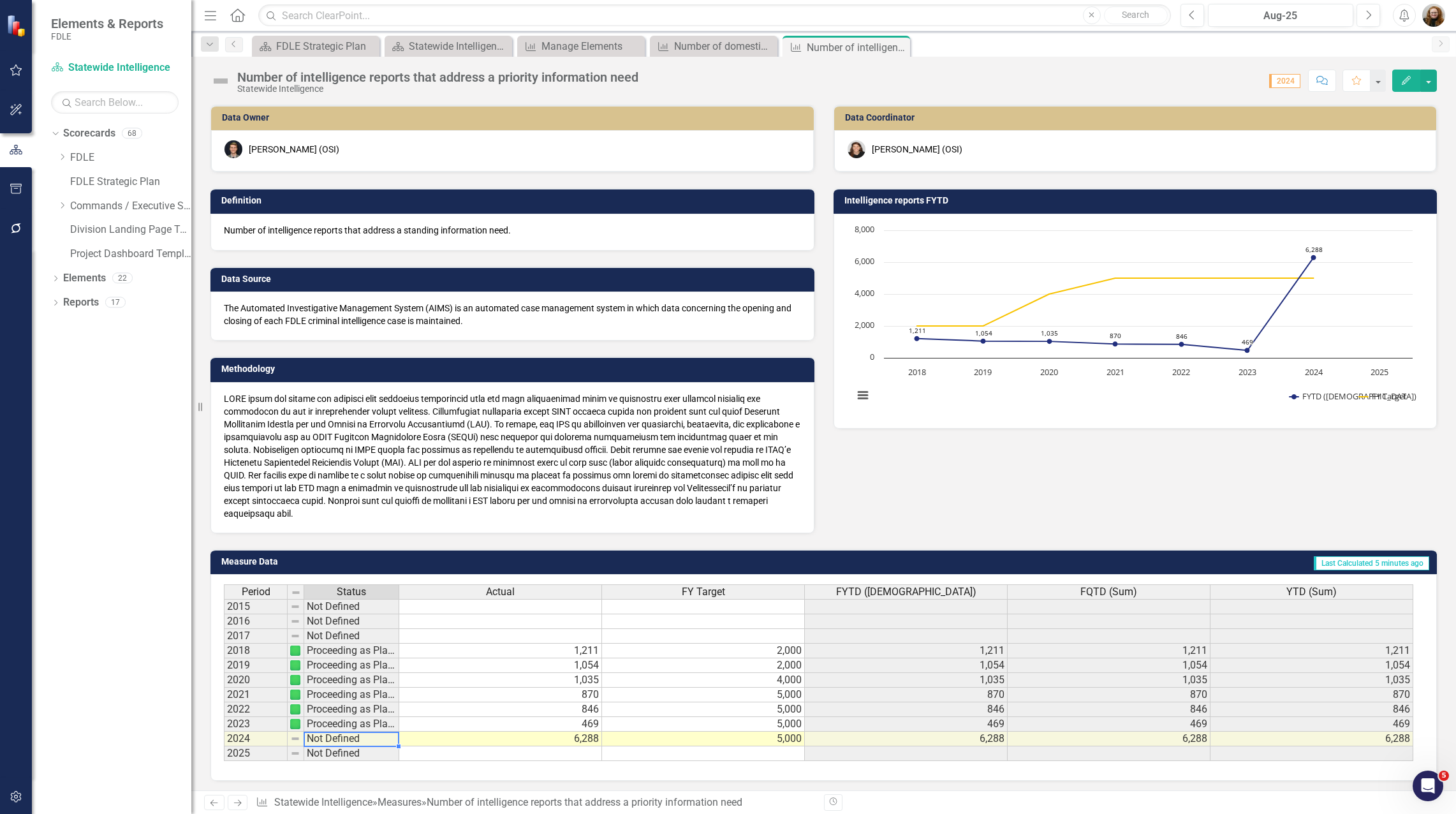
scroll to position [47, 0]
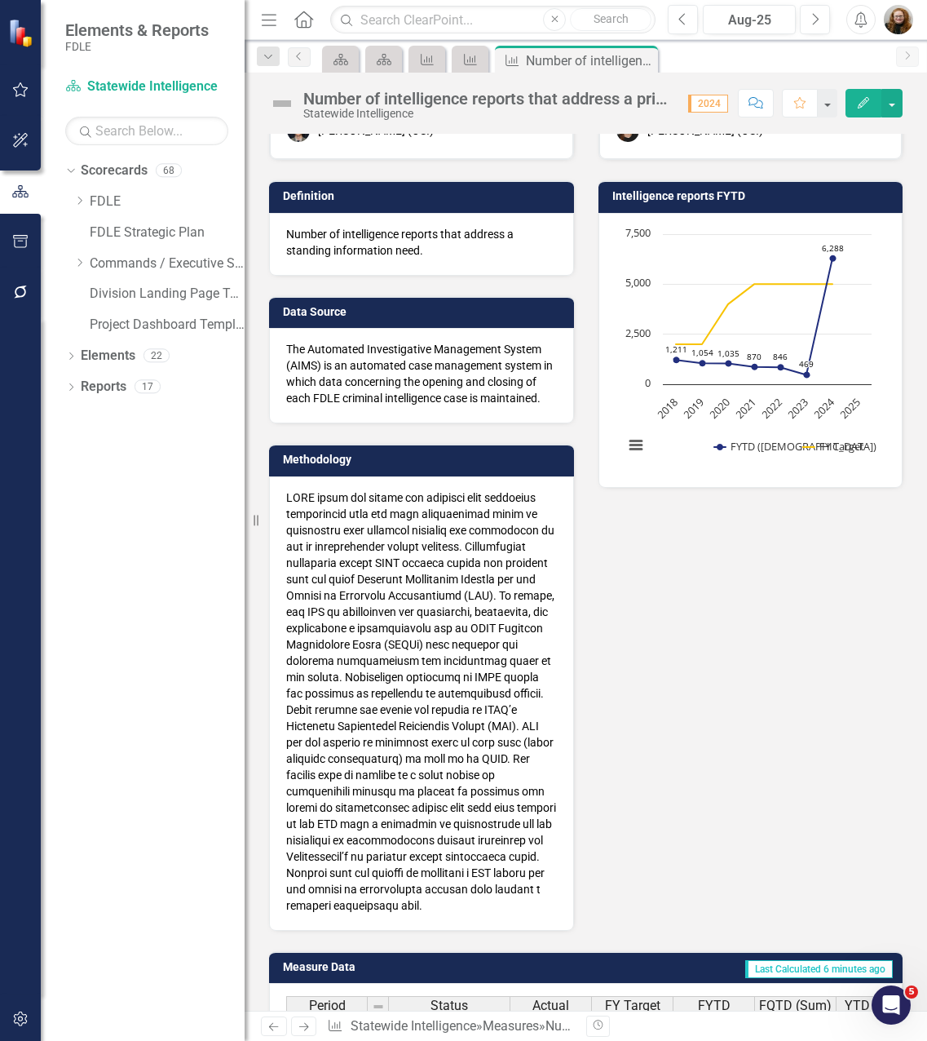
click at [759, 728] on div "Data Owner [PERSON_NAME] (OSI) Definition Number of intelligence reports that a…" at bounding box center [586, 492] width 658 height 878
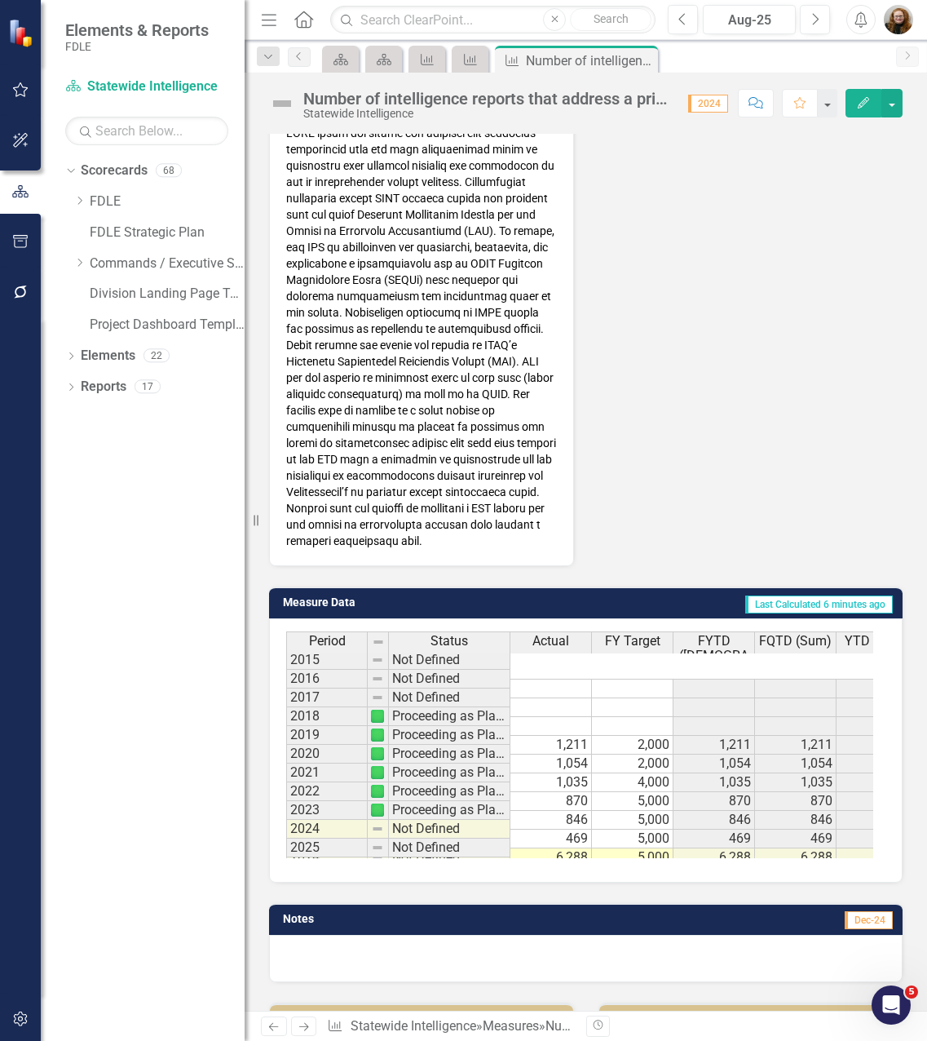
scroll to position [398, 0]
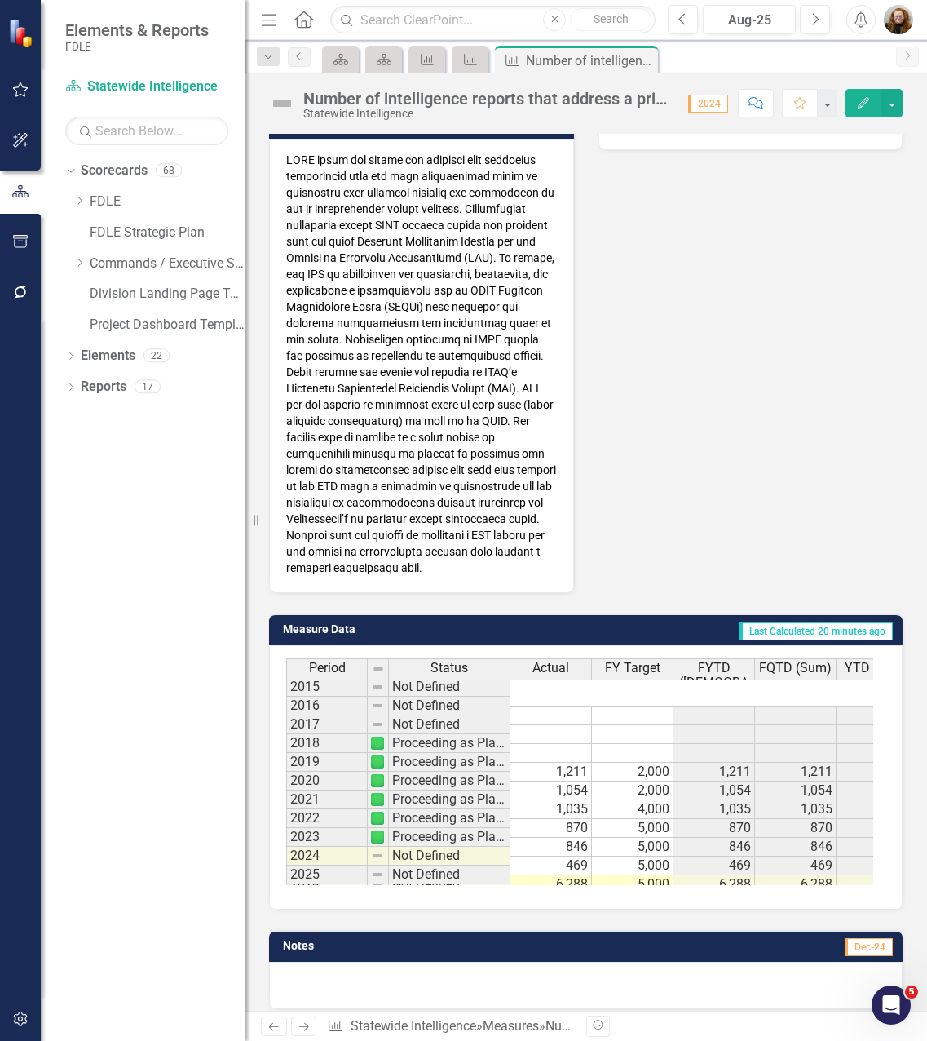
click at [204, 735] on div "Dropdown Scorecards 68 Dropdown FDLE Commissioner's Initiative Team Project Das…" at bounding box center [143, 598] width 204 height 883
